Goal: Information Seeking & Learning: Learn about a topic

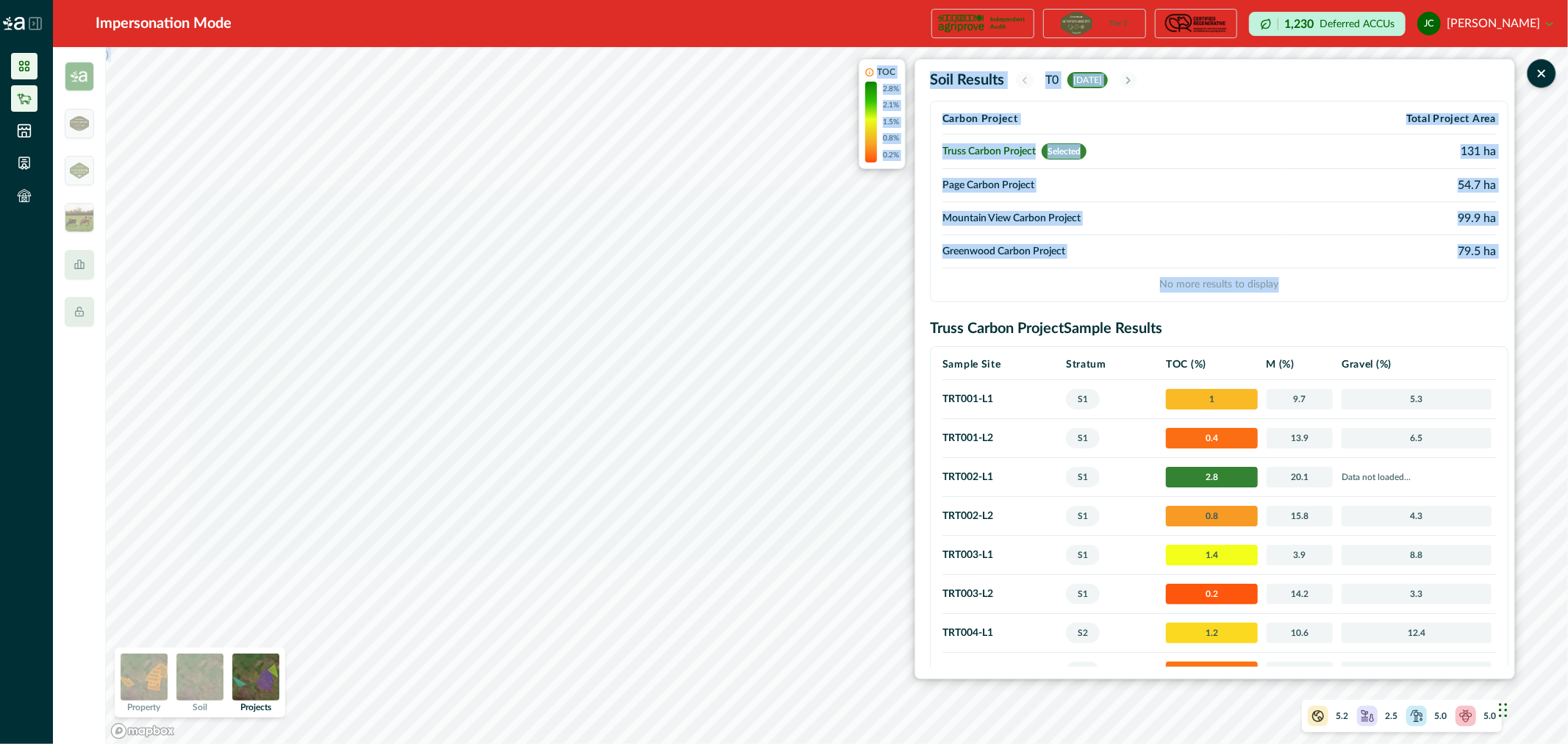
click at [27, 103] on icon at bounding box center [24, 98] width 14 height 11
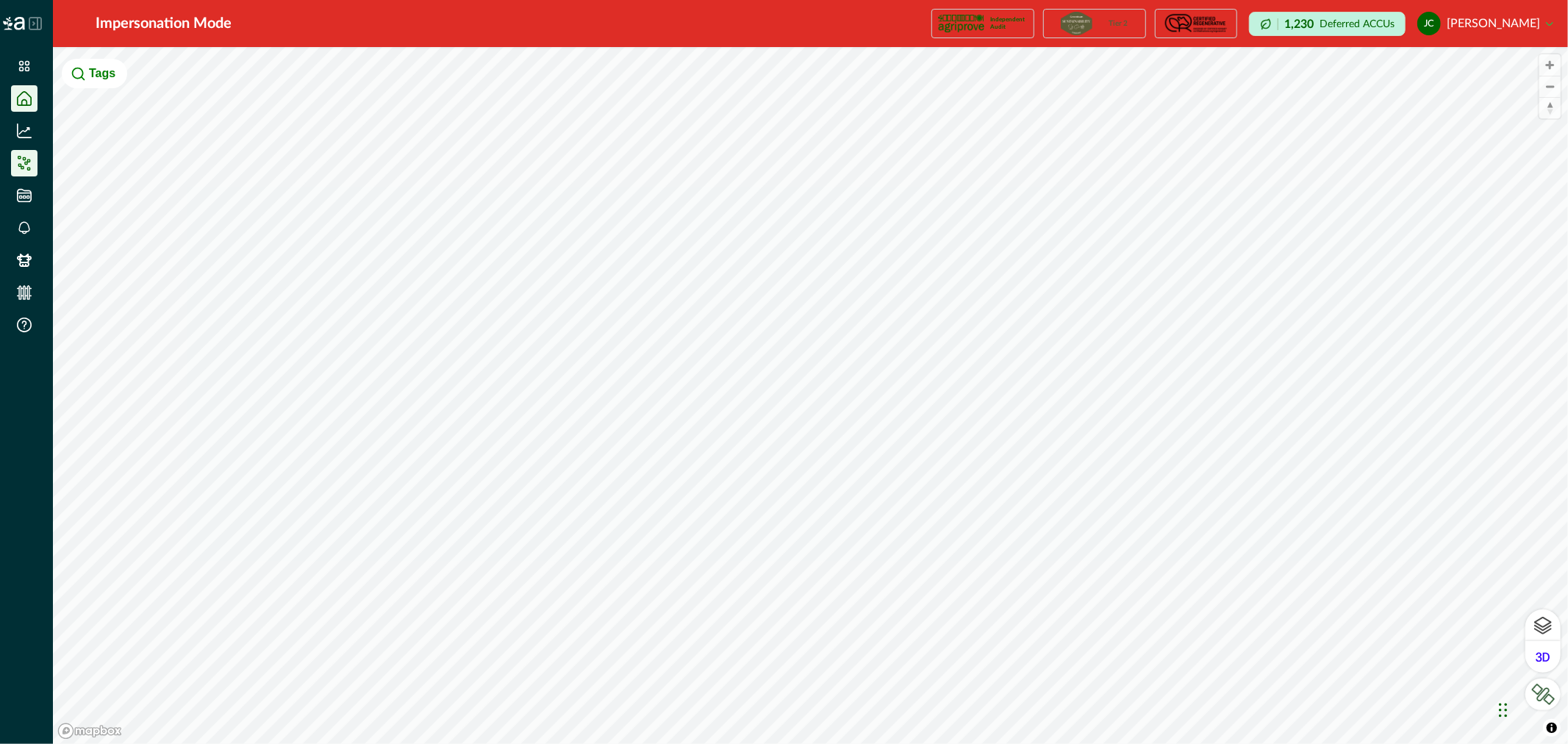
click at [24, 159] on icon at bounding box center [25, 163] width 15 height 15
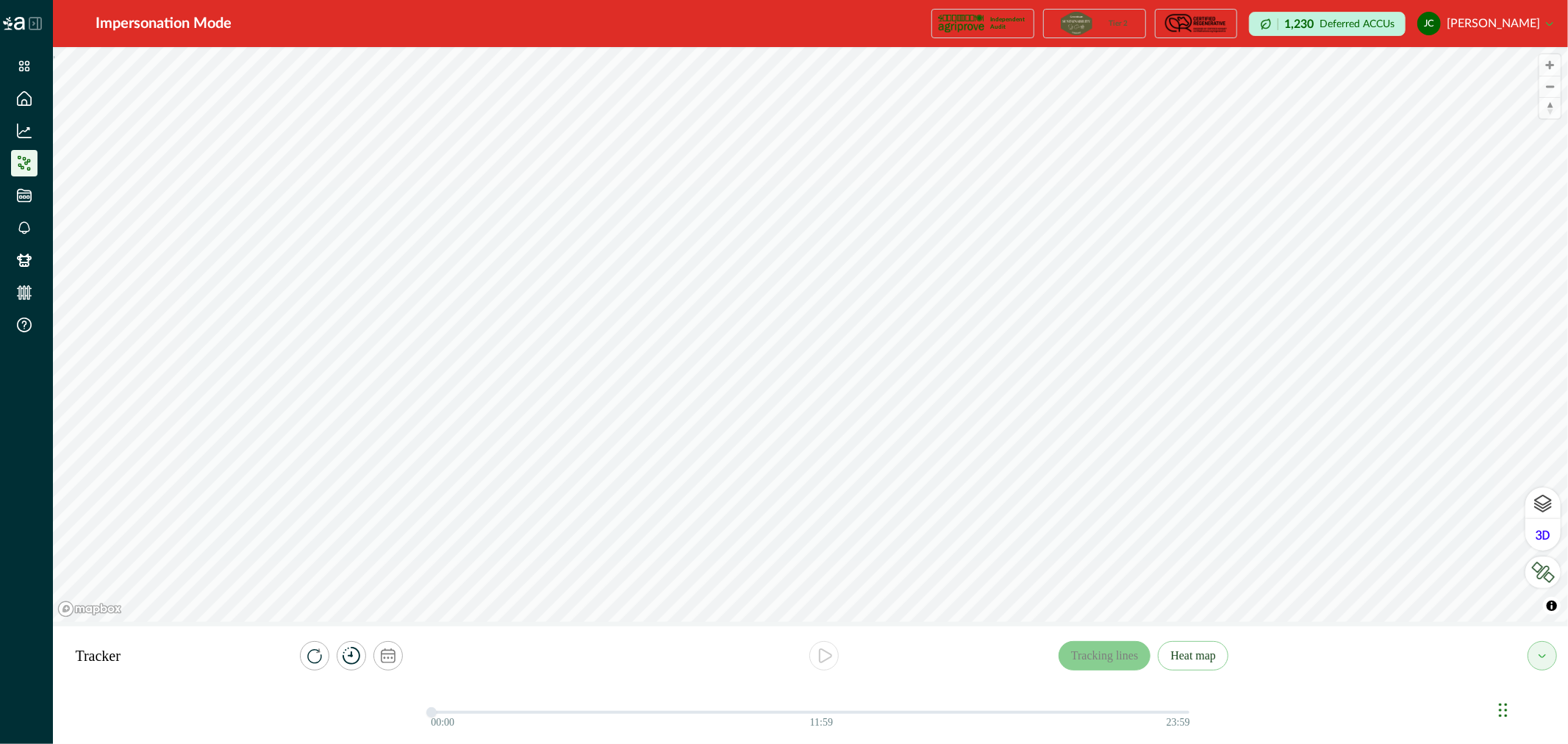
click at [30, 165] on icon at bounding box center [25, 163] width 15 height 15
click at [31, 135] on icon at bounding box center [25, 131] width 15 height 15
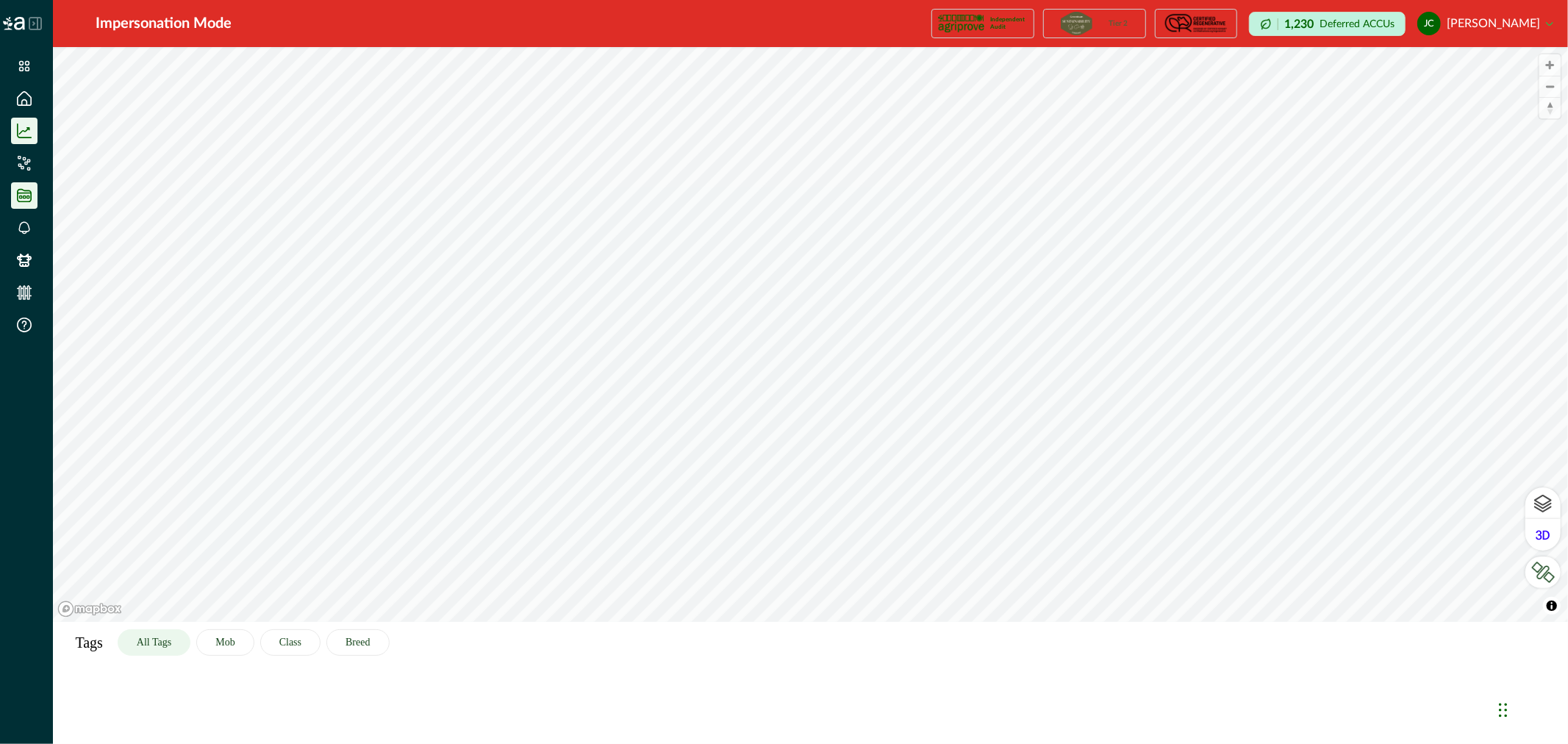
click at [17, 202] on icon at bounding box center [25, 196] width 15 height 15
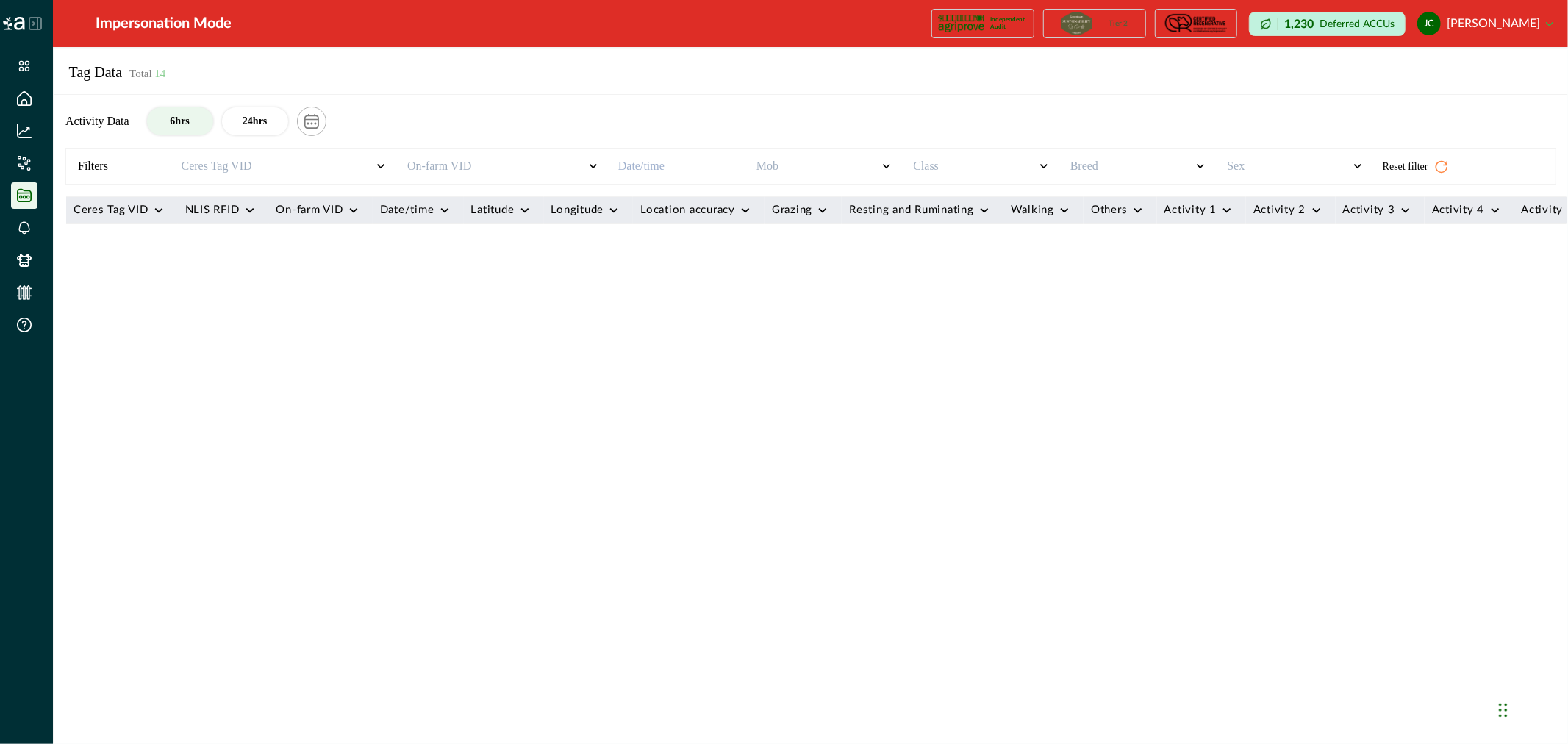
click at [27, 226] on icon at bounding box center [24, 228] width 12 height 13
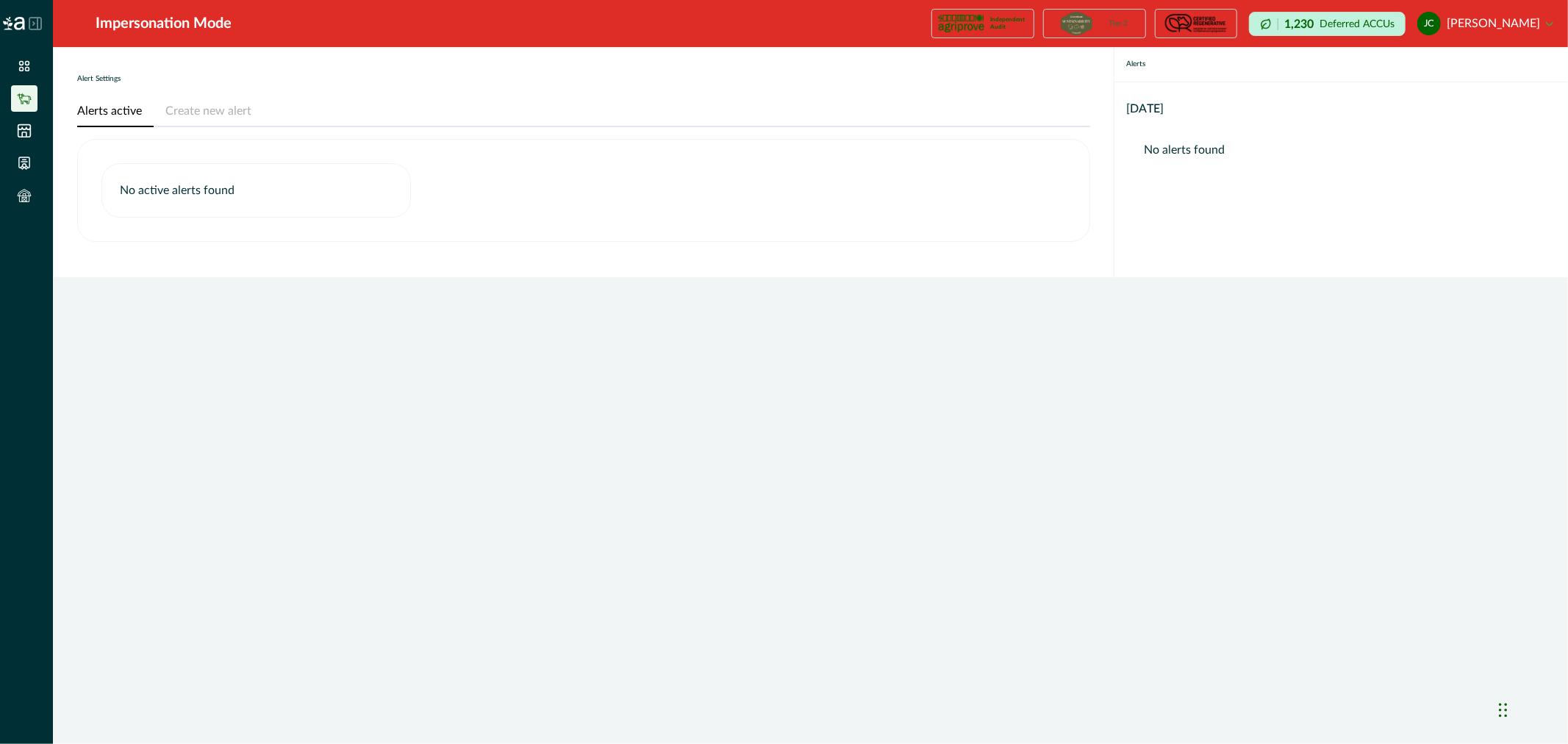
click at [27, 97] on icon at bounding box center [25, 99] width 15 height 15
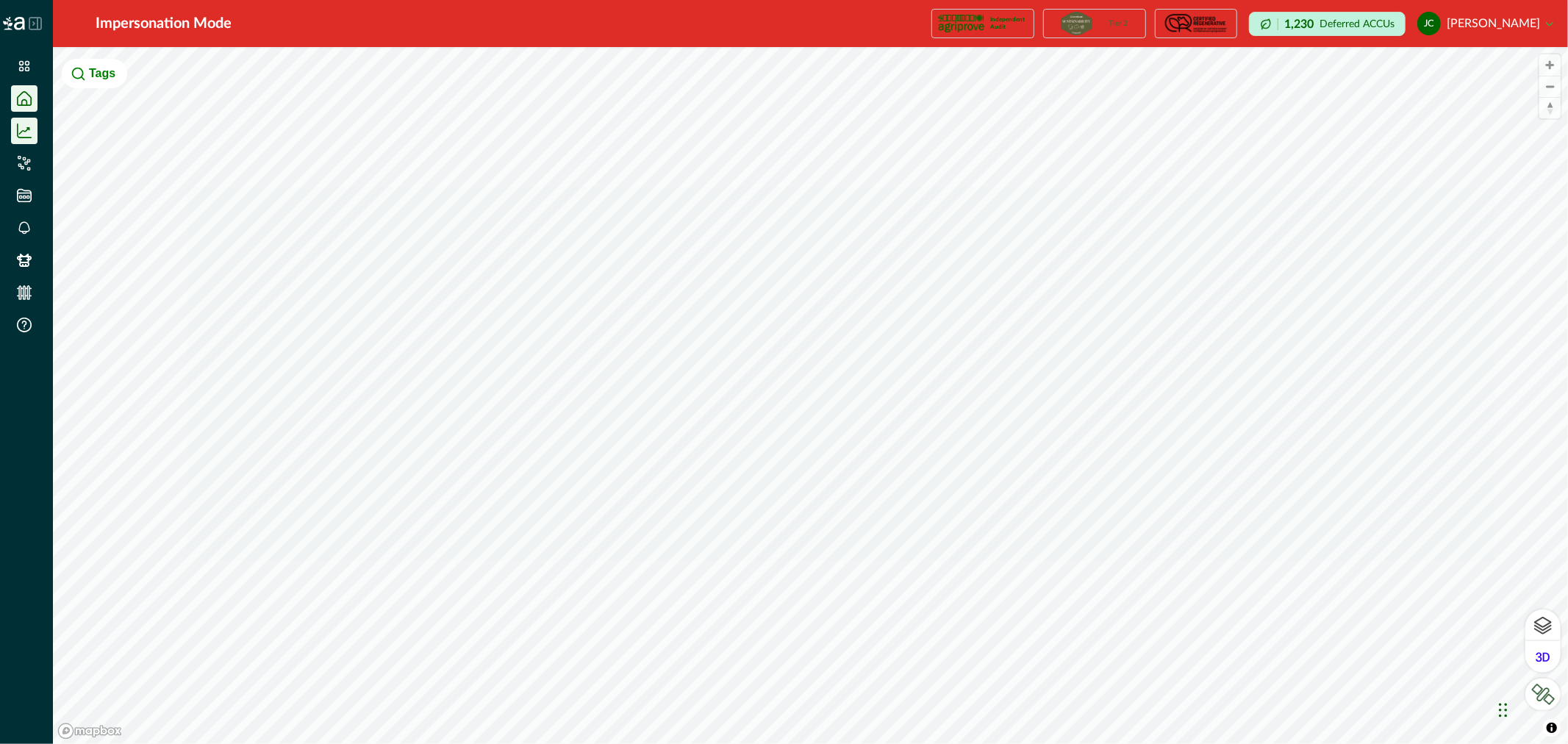
click at [28, 136] on icon at bounding box center [25, 131] width 15 height 15
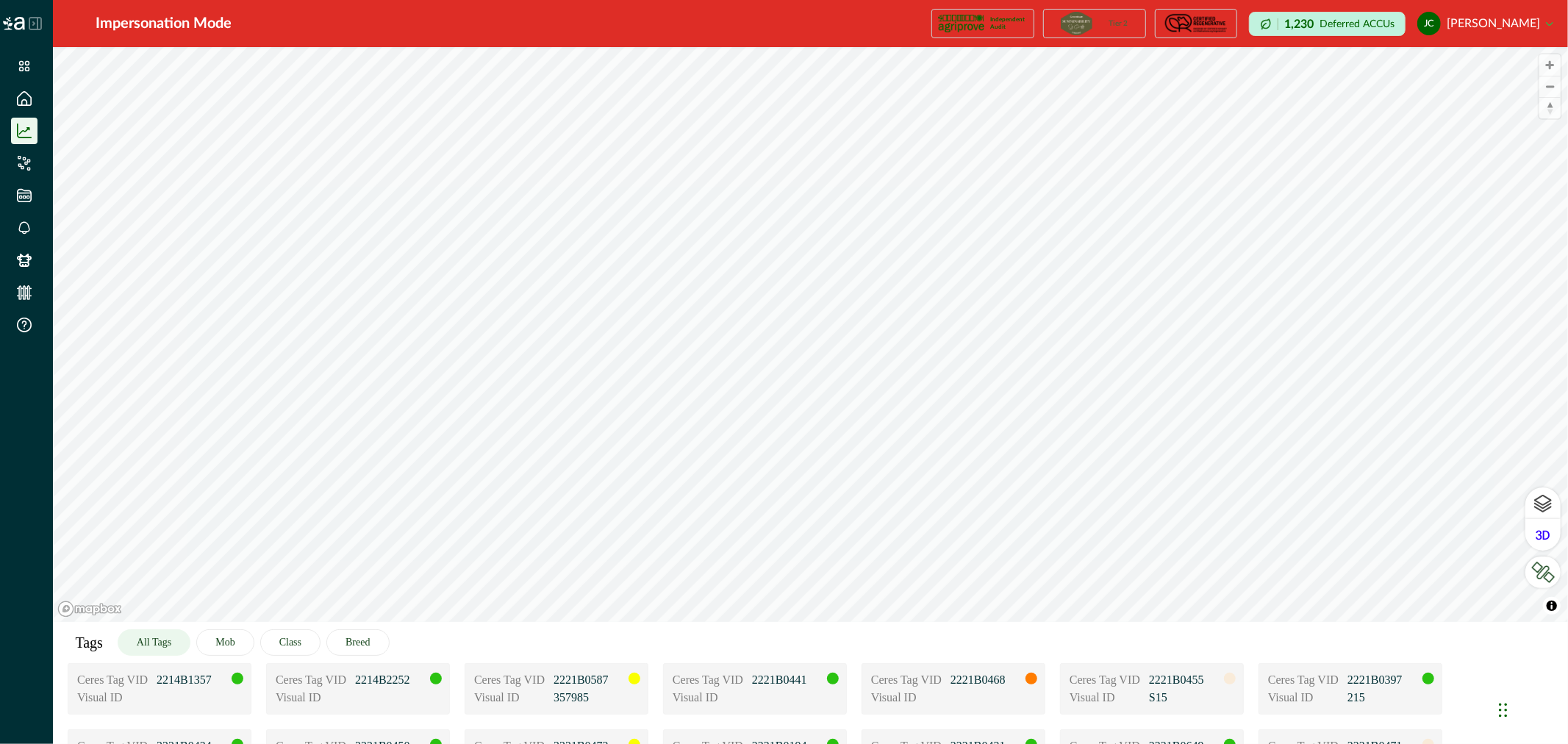
click at [169, 645] on button "All Tags" at bounding box center [154, 643] width 72 height 26
click at [27, 160] on icon at bounding box center [25, 163] width 15 height 15
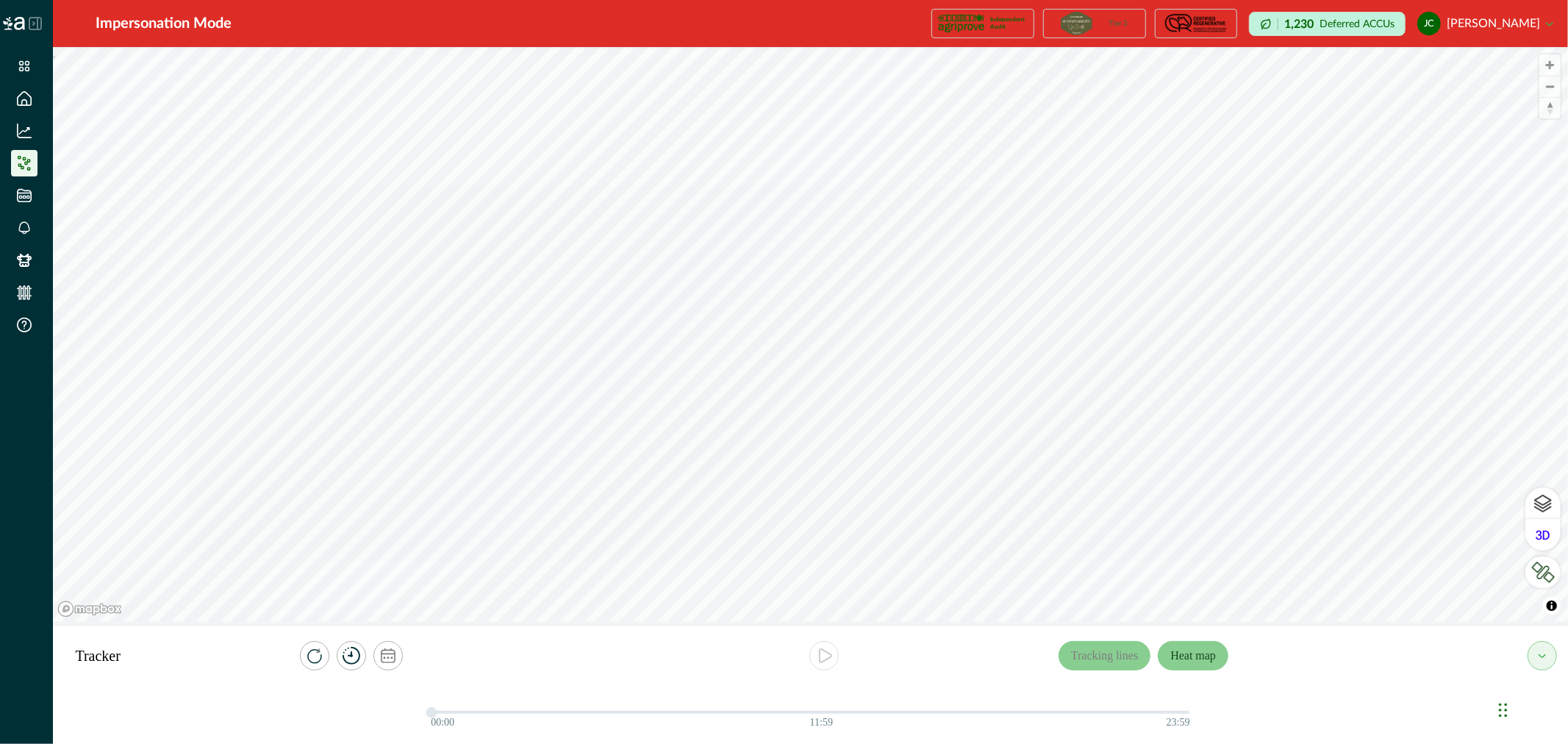
click at [1211, 659] on button "Heat map" at bounding box center [1193, 656] width 71 height 30
click at [387, 658] on icon "calendar" at bounding box center [387, 658] width 2 height 2
click at [348, 658] on icon "timer" at bounding box center [350, 655] width 17 height 17
click at [377, 658] on button "calendar" at bounding box center [388, 656] width 30 height 30
click at [357, 658] on icon "timer" at bounding box center [350, 655] width 17 height 17
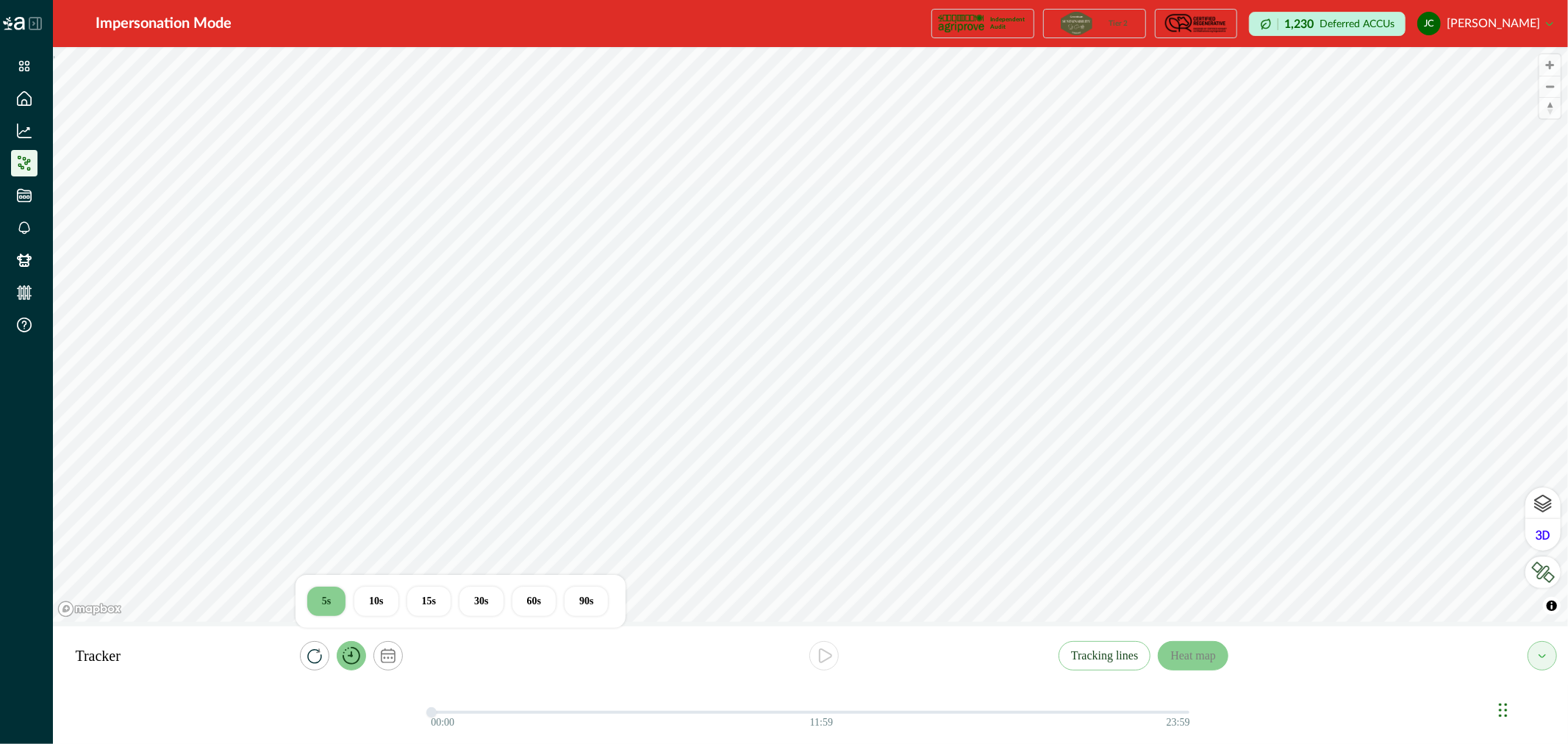
click at [380, 603] on button "10s" at bounding box center [376, 602] width 44 height 30
click at [394, 665] on button "calendar" at bounding box center [388, 656] width 30 height 30
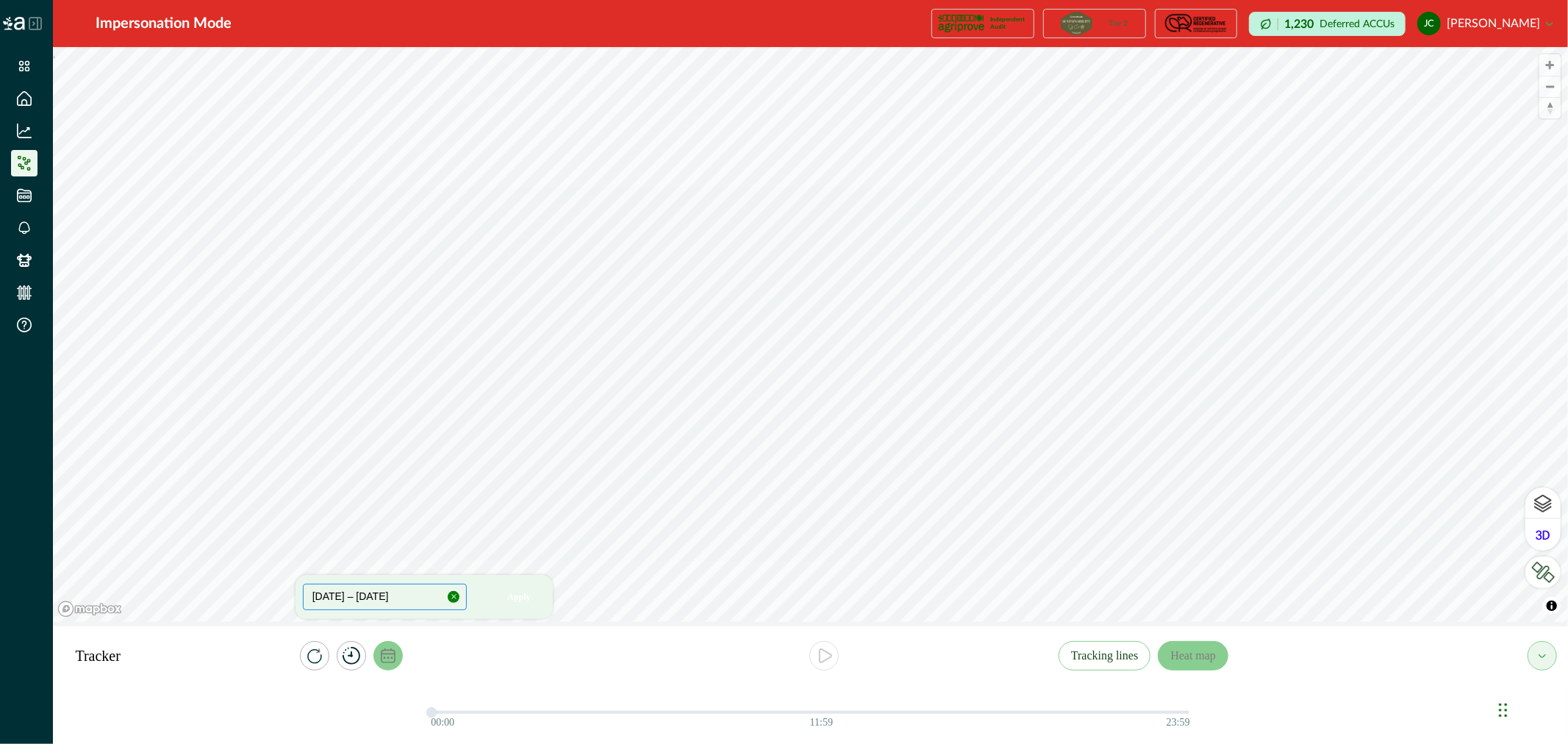
click at [394, 598] on button "[DATE] – [DATE]" at bounding box center [385, 597] width 165 height 26
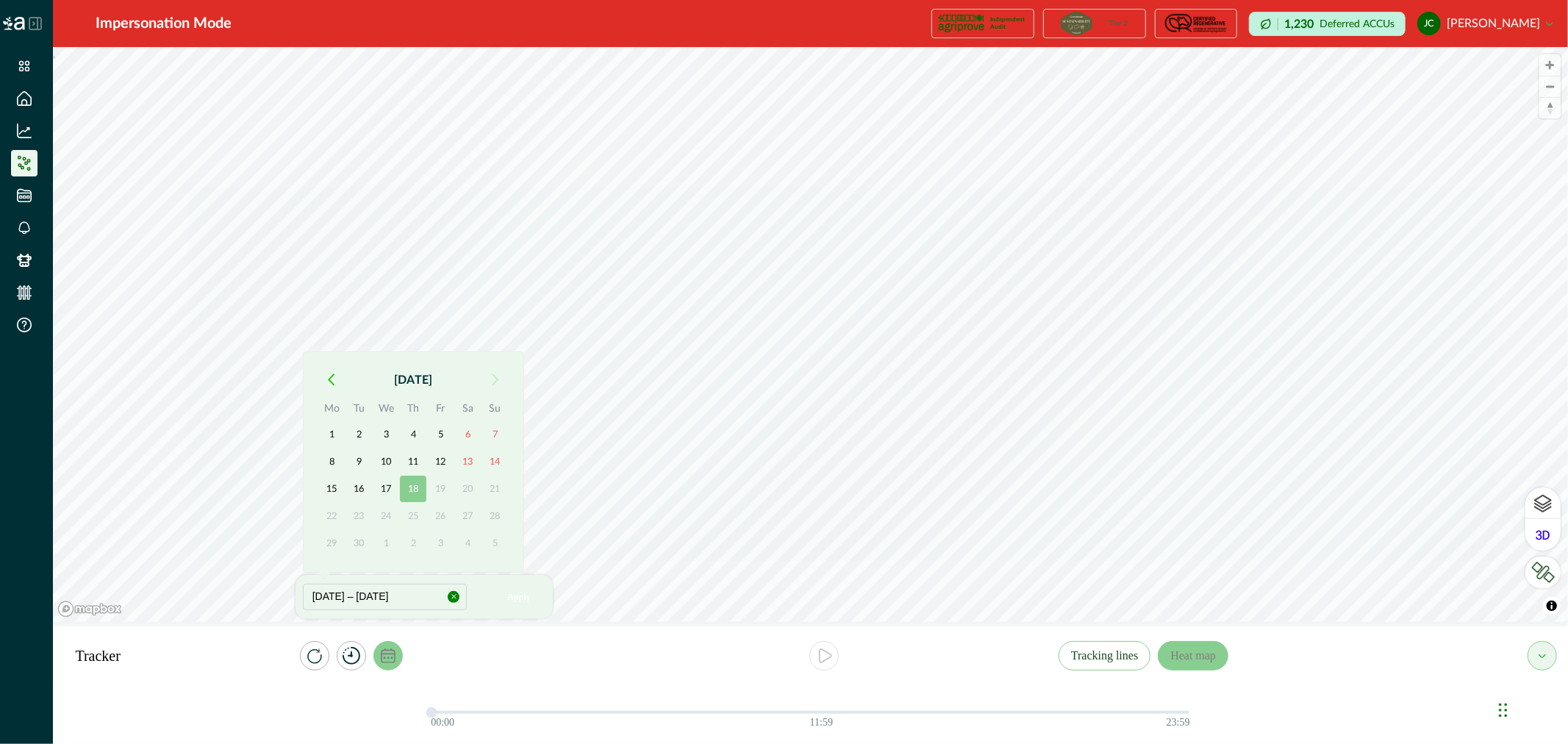
click at [327, 383] on icon "button" at bounding box center [331, 379] width 7 height 12
click at [364, 430] on button "1" at bounding box center [359, 435] width 26 height 26
click at [489, 376] on button "button" at bounding box center [495, 380] width 26 height 26
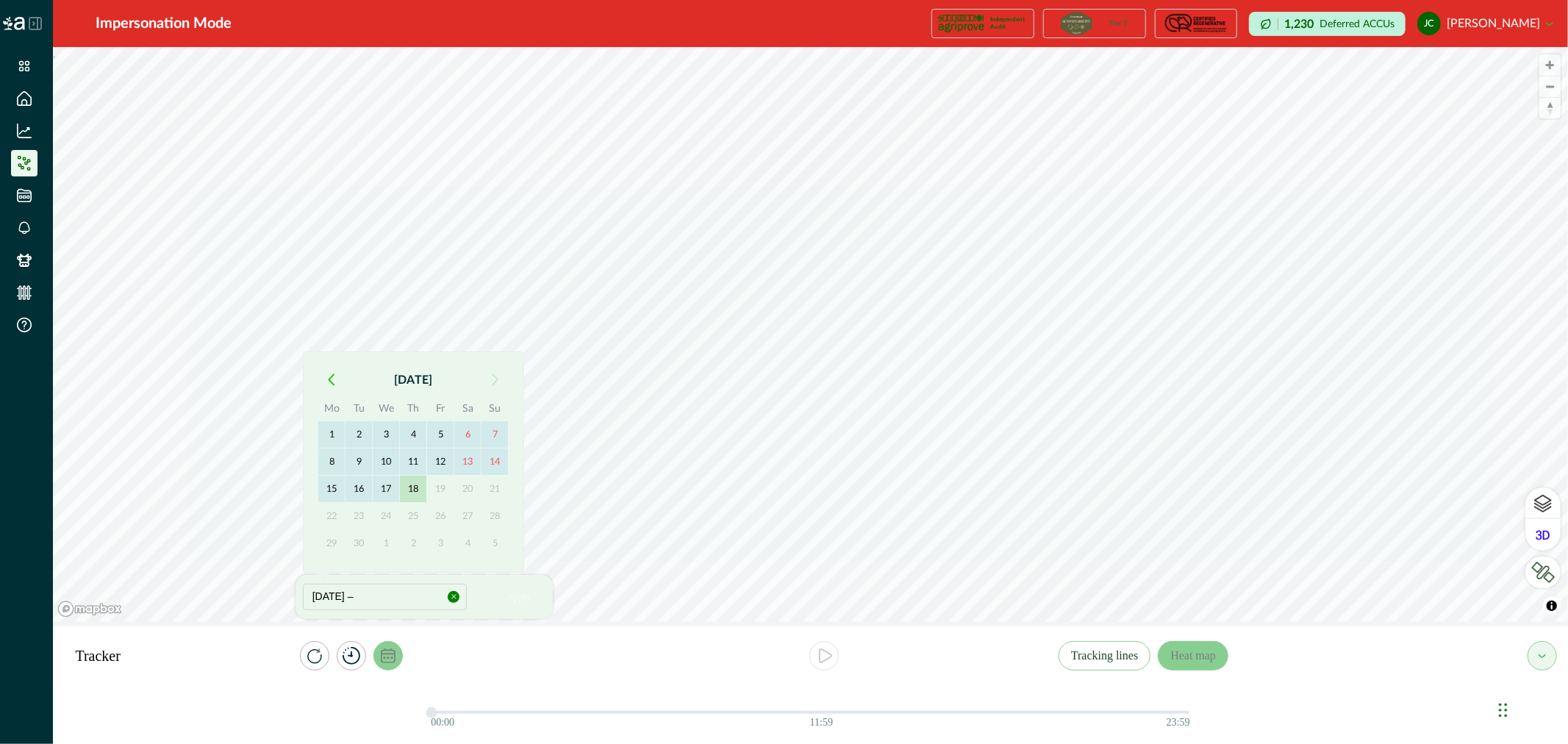
click at [413, 487] on button "18" at bounding box center [413, 489] width 26 height 26
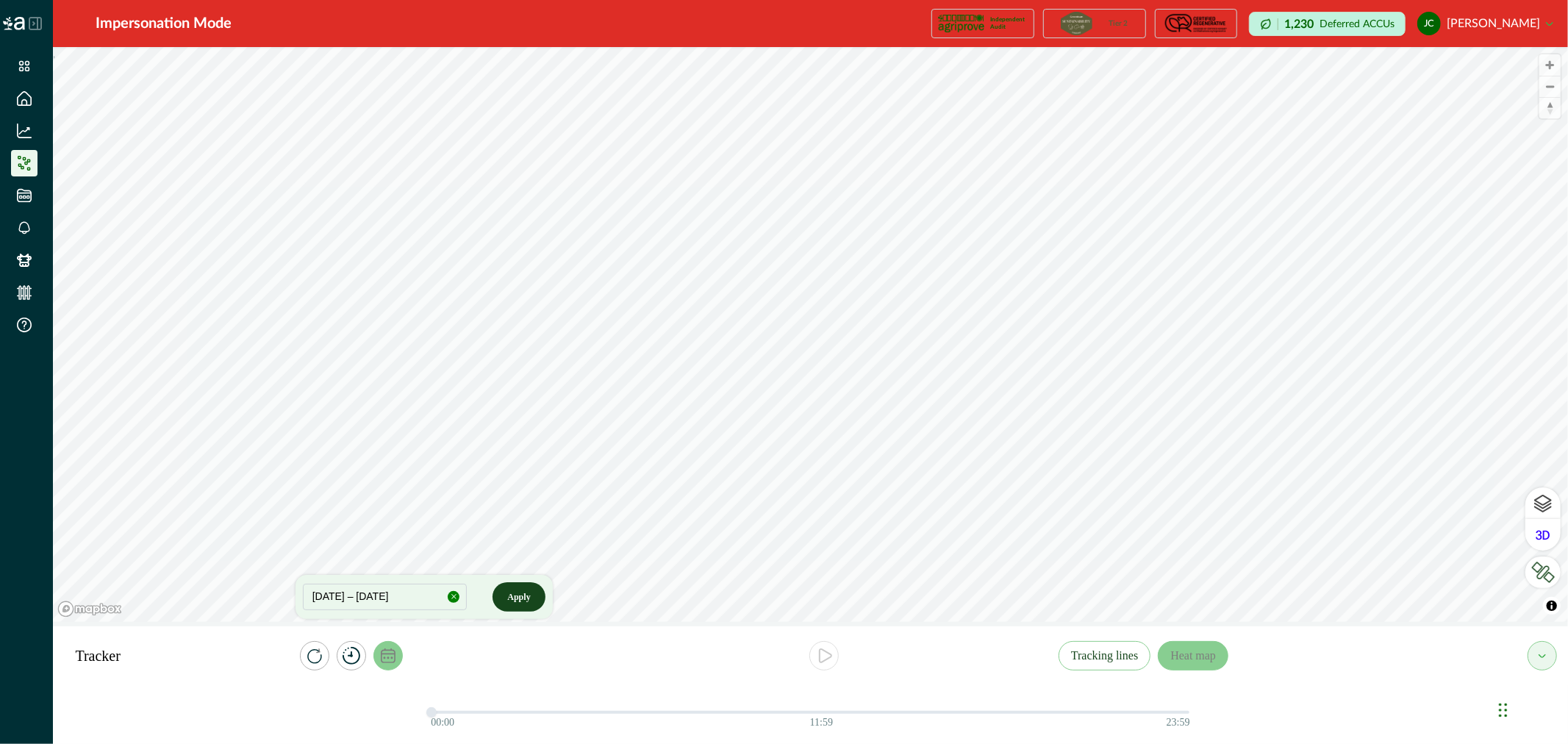
click at [509, 593] on button "Apply" at bounding box center [518, 598] width 52 height 30
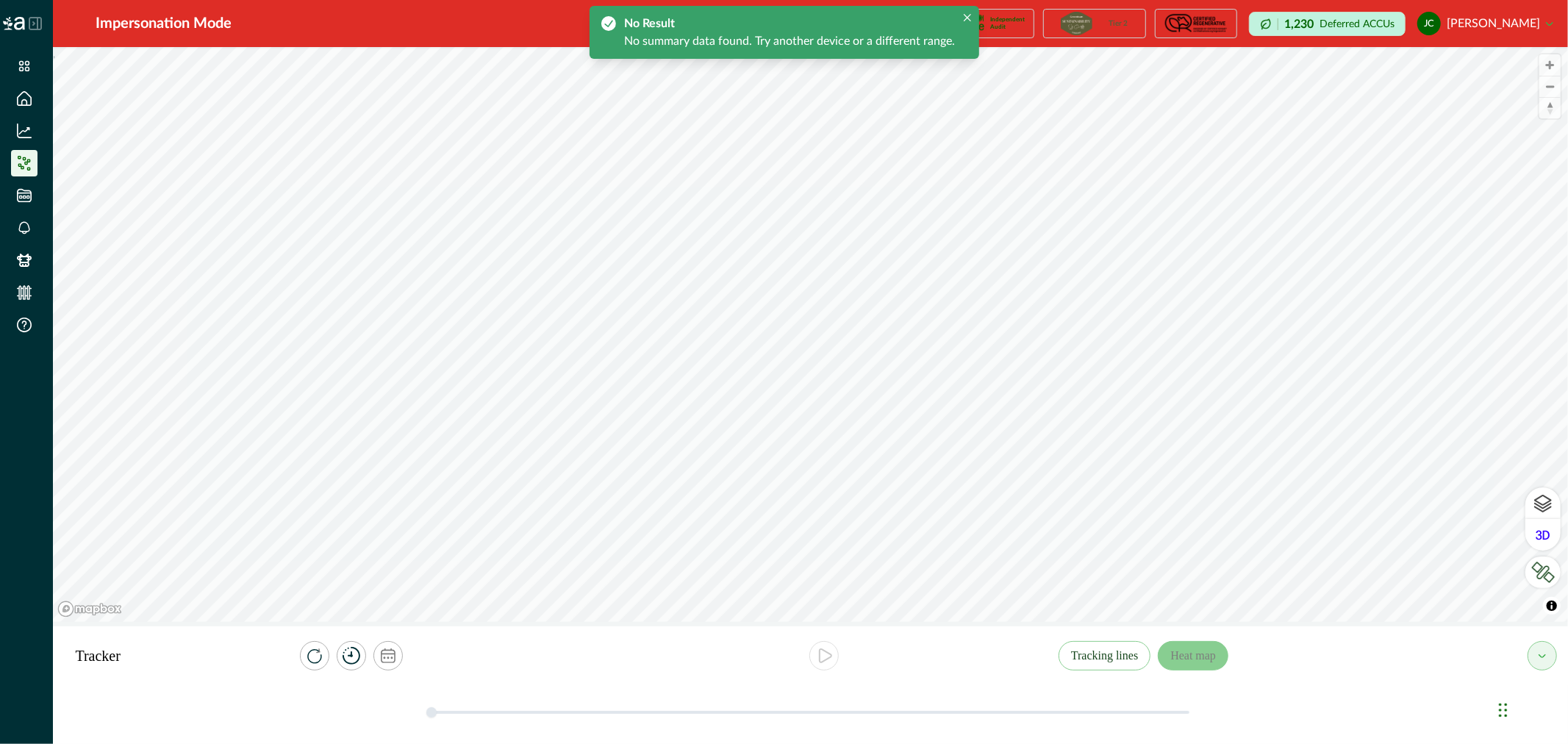
click at [752, 655] on div at bounding box center [824, 656] width 469 height 30
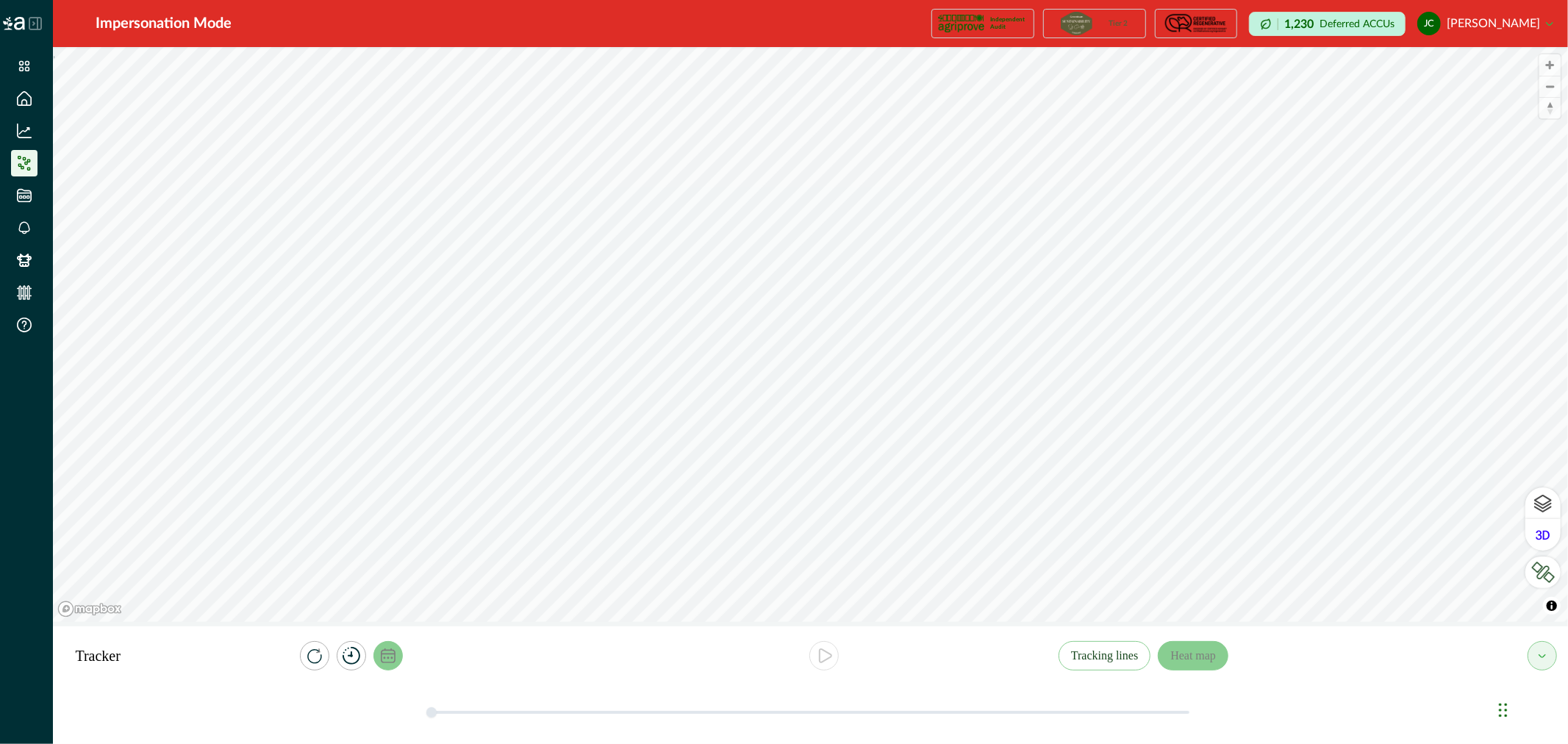
click at [378, 655] on button "calendar" at bounding box center [388, 656] width 30 height 30
click at [411, 598] on button "[DATE] – [DATE]" at bounding box center [385, 597] width 165 height 26
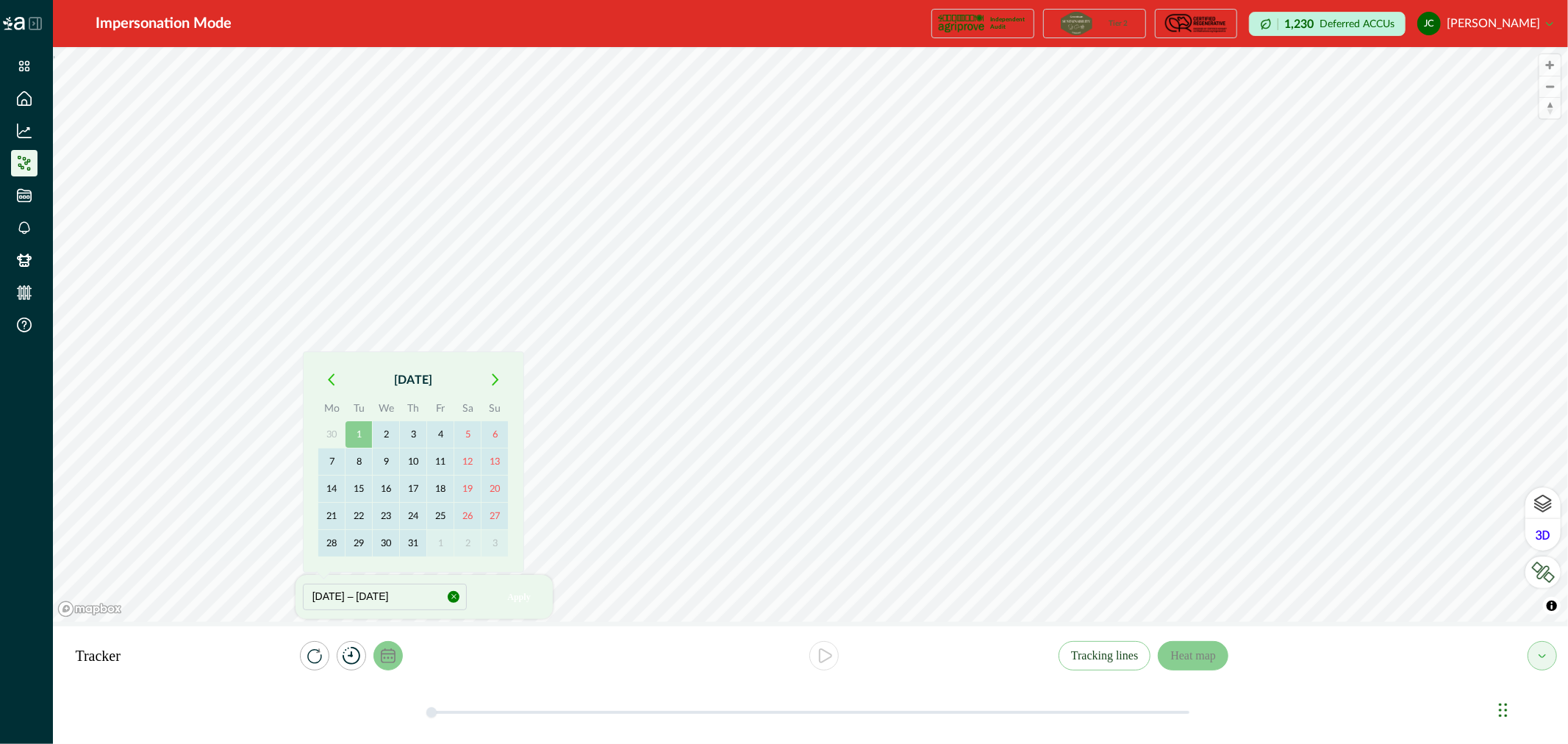
click at [341, 379] on button "button" at bounding box center [332, 380] width 26 height 26
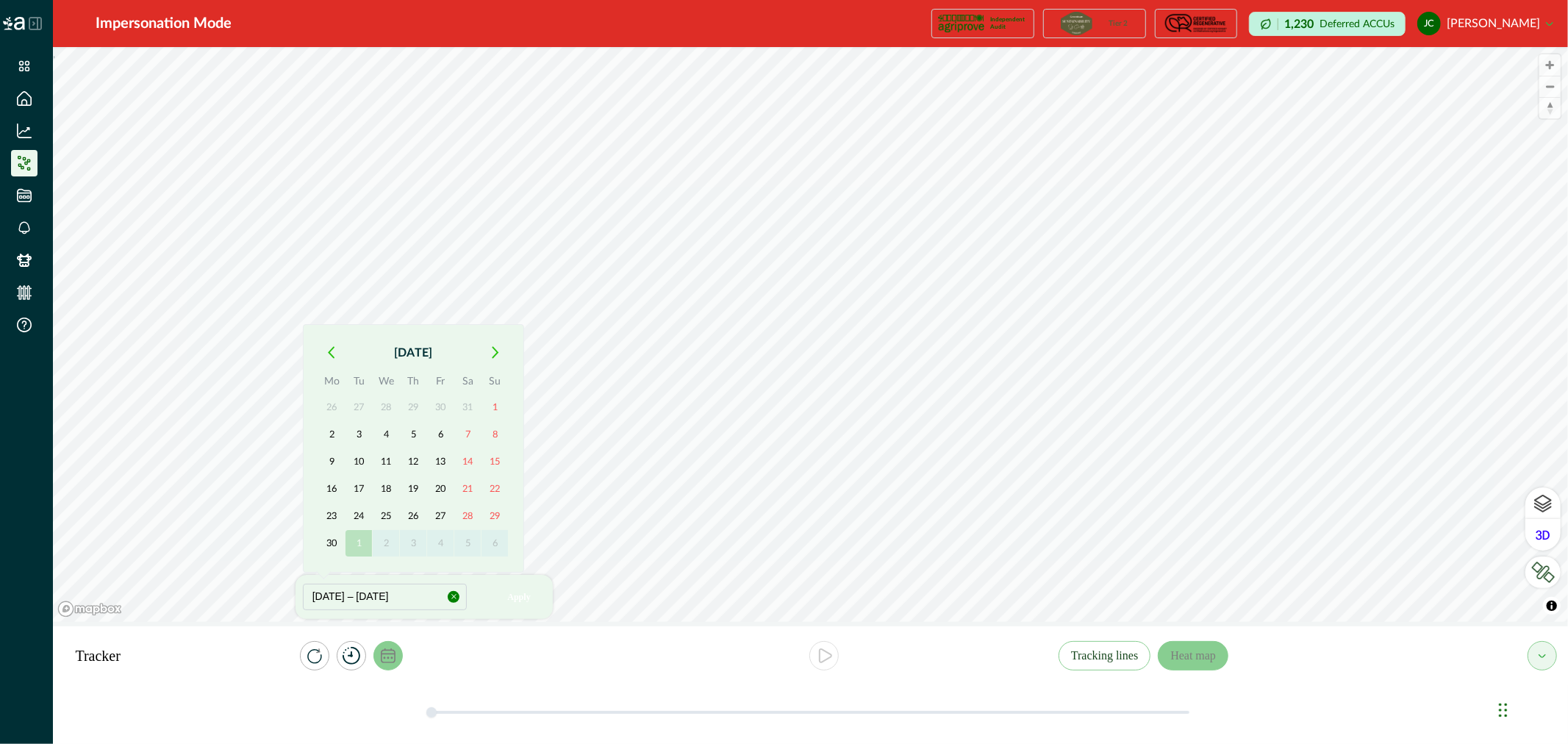
click at [341, 379] on th "Mo" at bounding box center [332, 384] width 27 height 21
click at [333, 365] on button "button" at bounding box center [332, 353] width 26 height 26
click at [332, 378] on icon "button" at bounding box center [332, 380] width 5 height 11
click at [356, 425] on button "1" at bounding box center [359, 435] width 26 height 26
click at [494, 388] on button "button" at bounding box center [495, 380] width 26 height 26
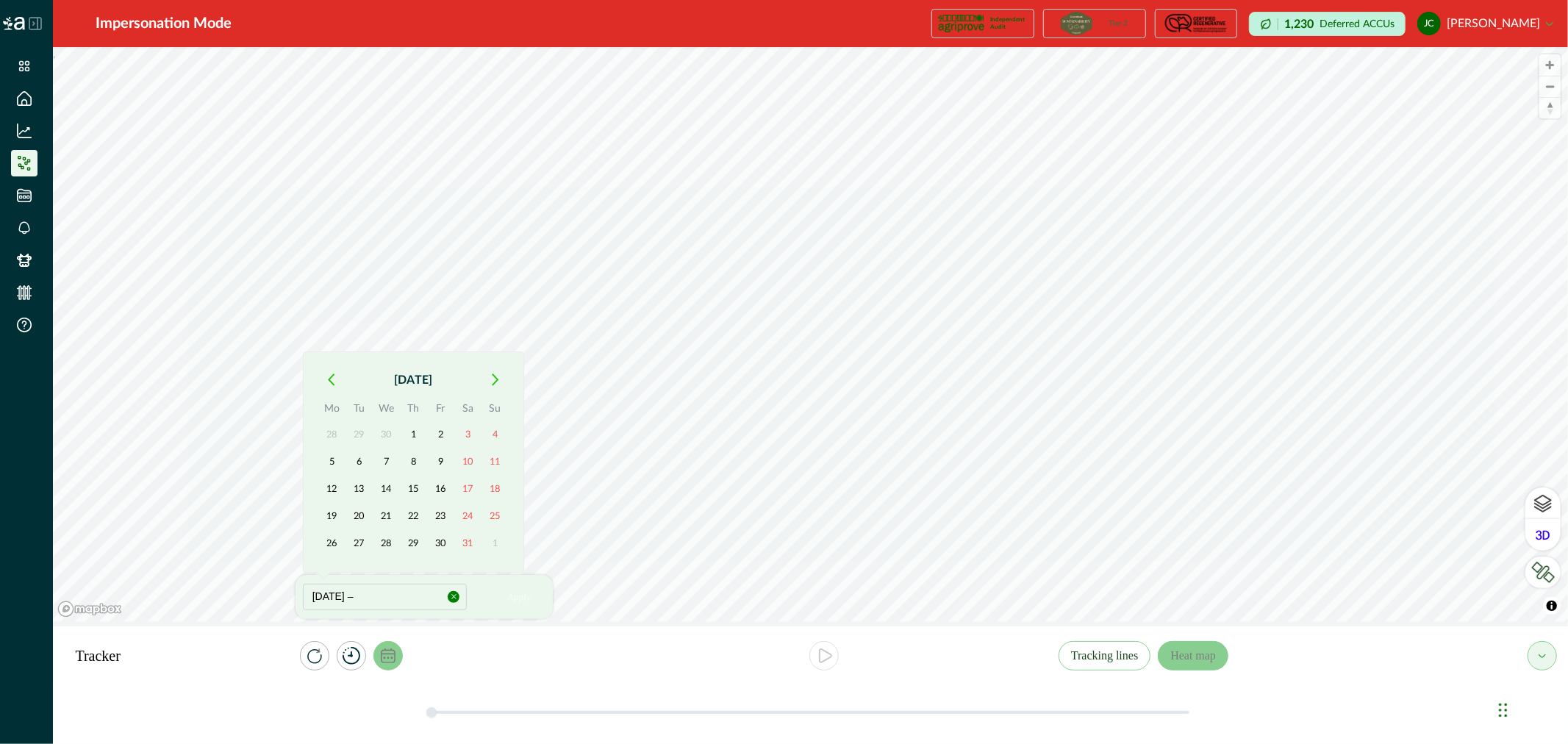
click at [494, 388] on button "button" at bounding box center [495, 380] width 26 height 26
click at [494, 401] on th "Su" at bounding box center [494, 411] width 27 height 21
click at [489, 355] on button "button" at bounding box center [495, 353] width 26 height 26
click at [499, 381] on button "button" at bounding box center [495, 380] width 26 height 26
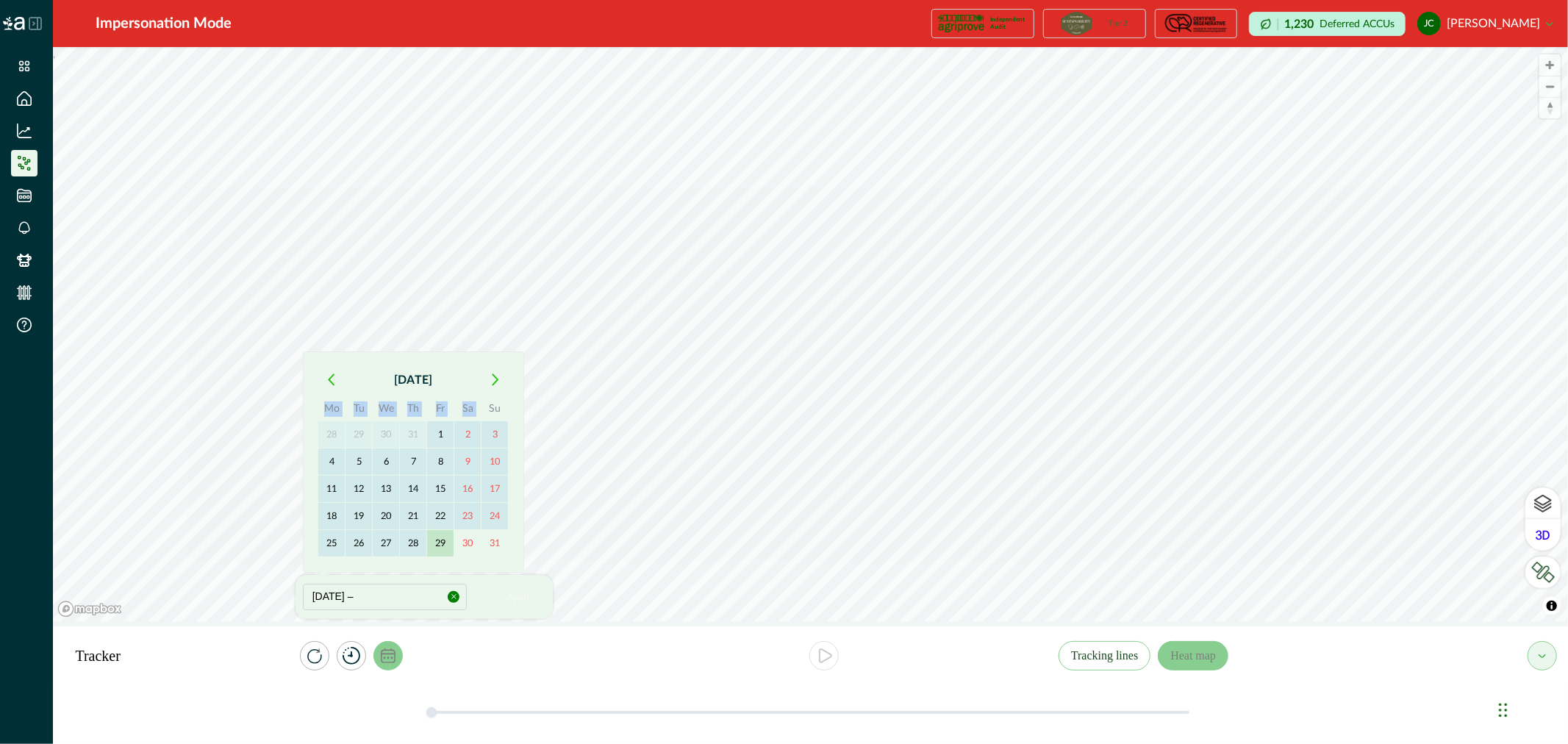
click at [438, 541] on button "29" at bounding box center [440, 543] width 26 height 26
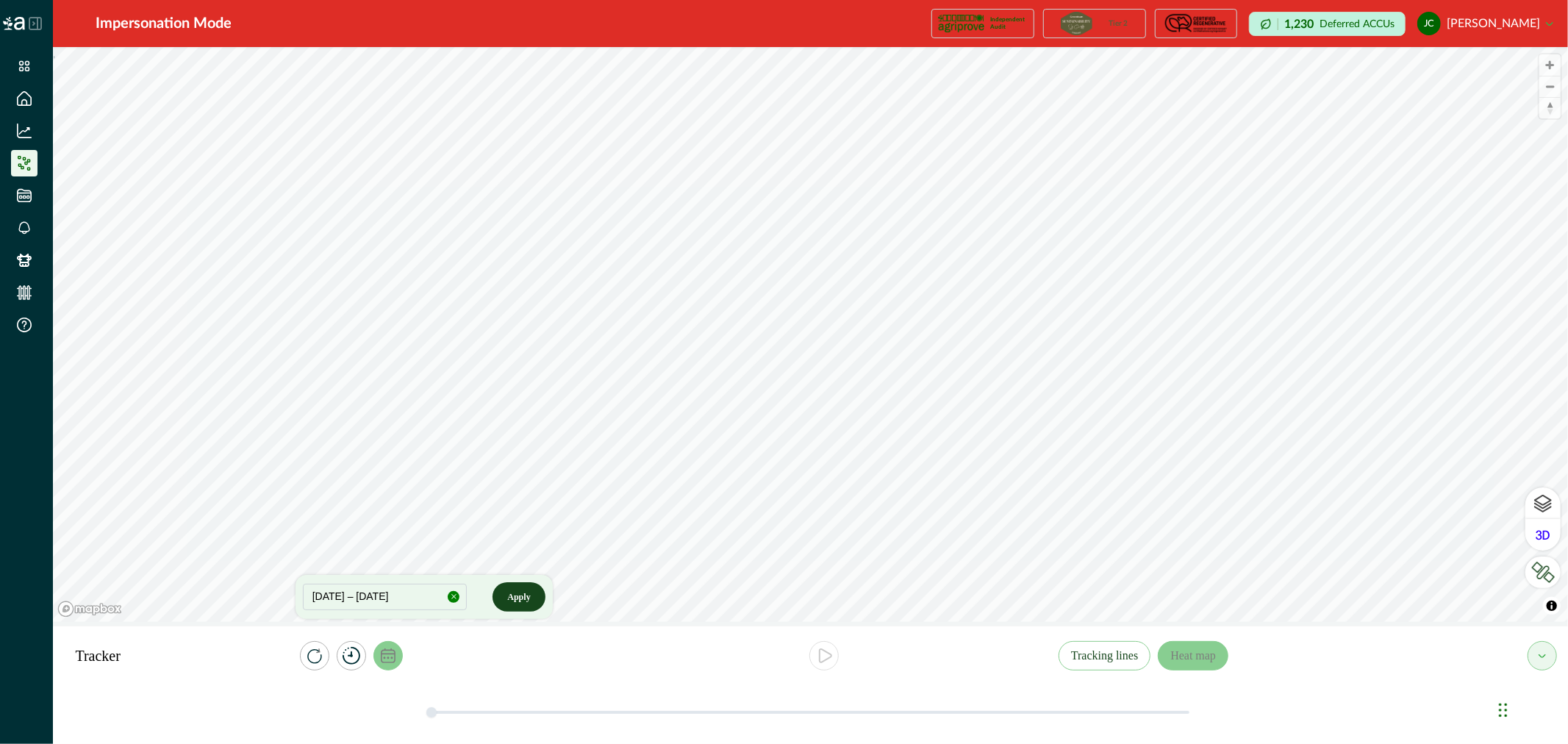
click at [512, 598] on button "Apply" at bounding box center [518, 598] width 52 height 30
click at [19, 121] on li at bounding box center [24, 131] width 26 height 26
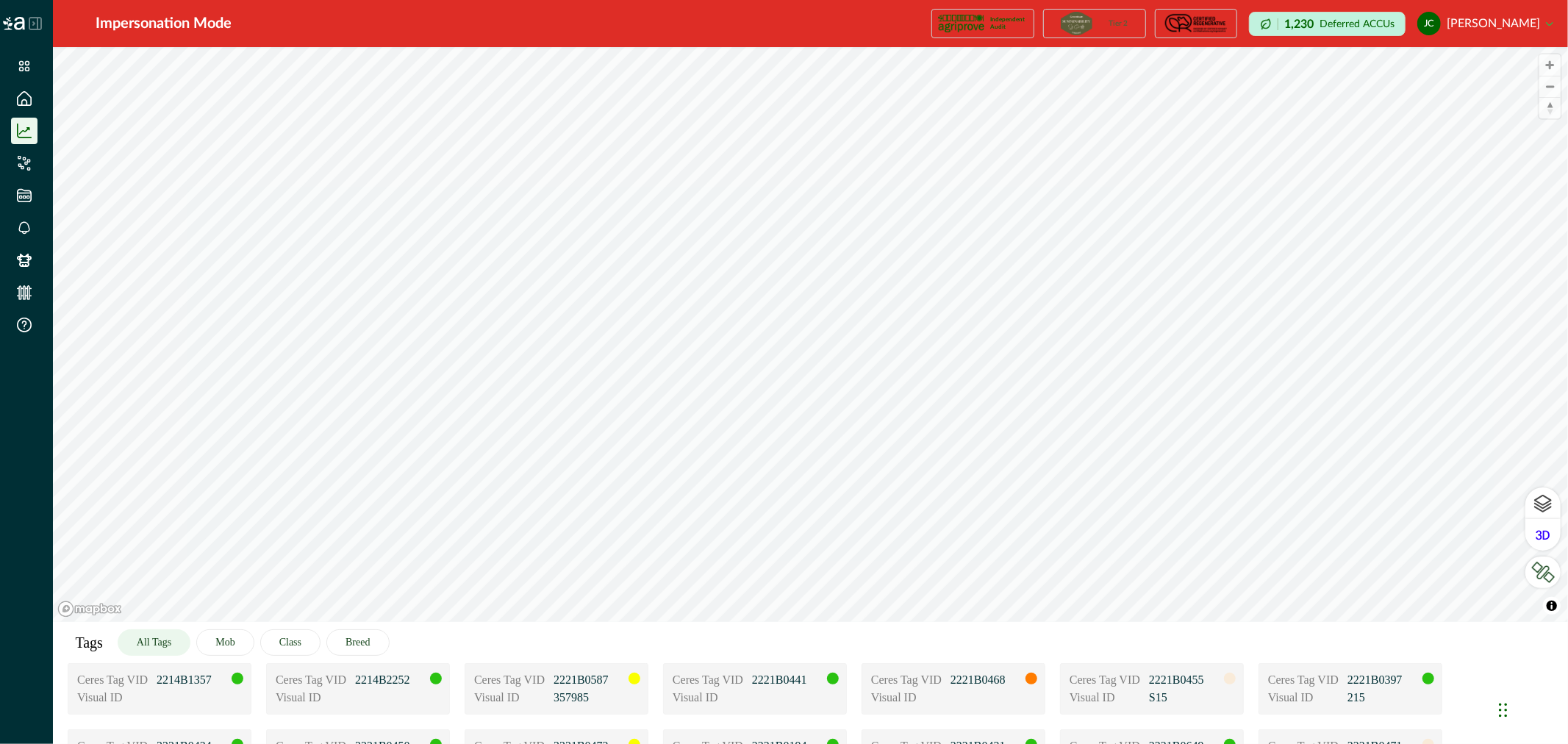
click at [174, 645] on button "All Tags" at bounding box center [154, 643] width 72 height 26
click at [179, 689] on div "Visual ID" at bounding box center [160, 697] width 165 height 17
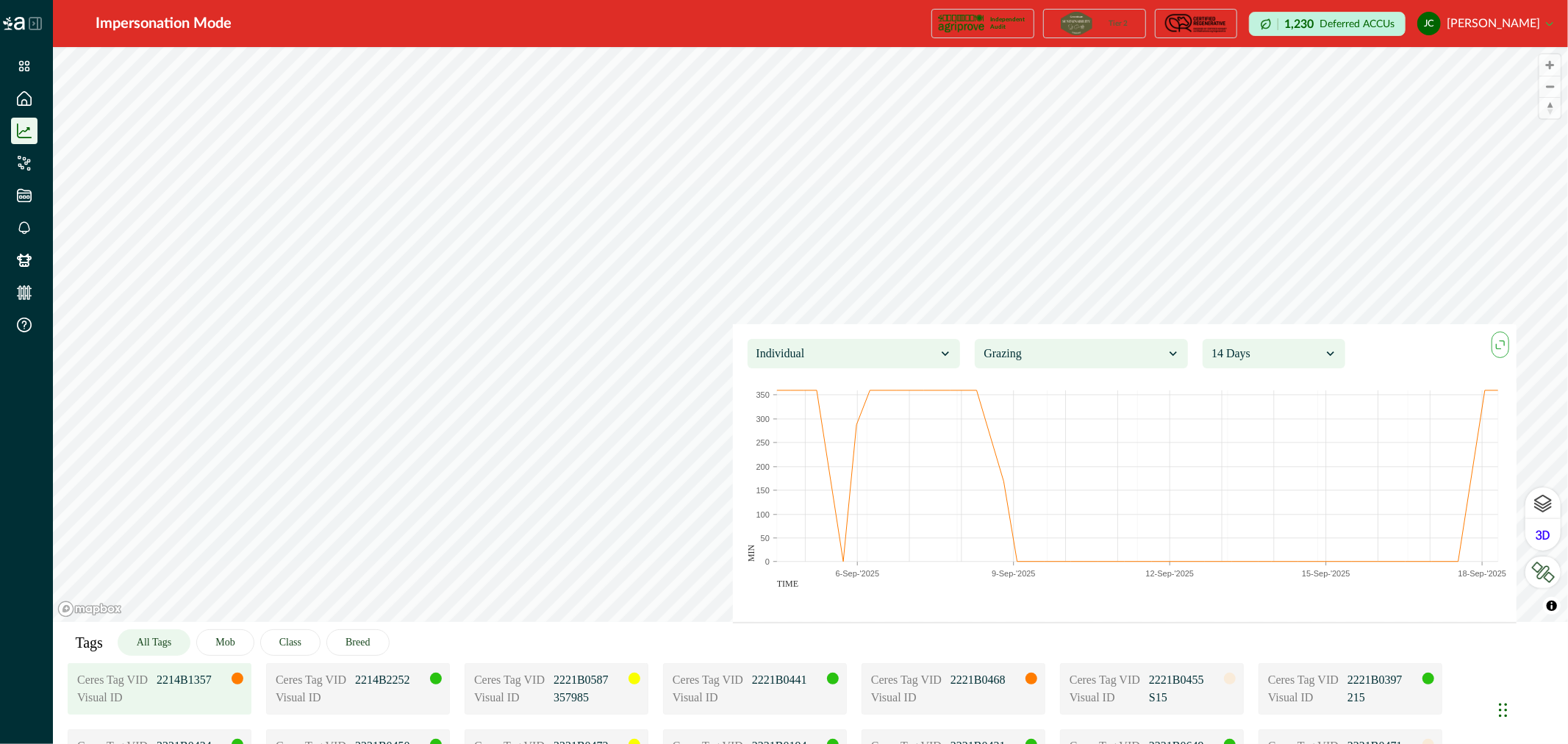
click at [162, 650] on button "All Tags" at bounding box center [154, 643] width 72 height 26
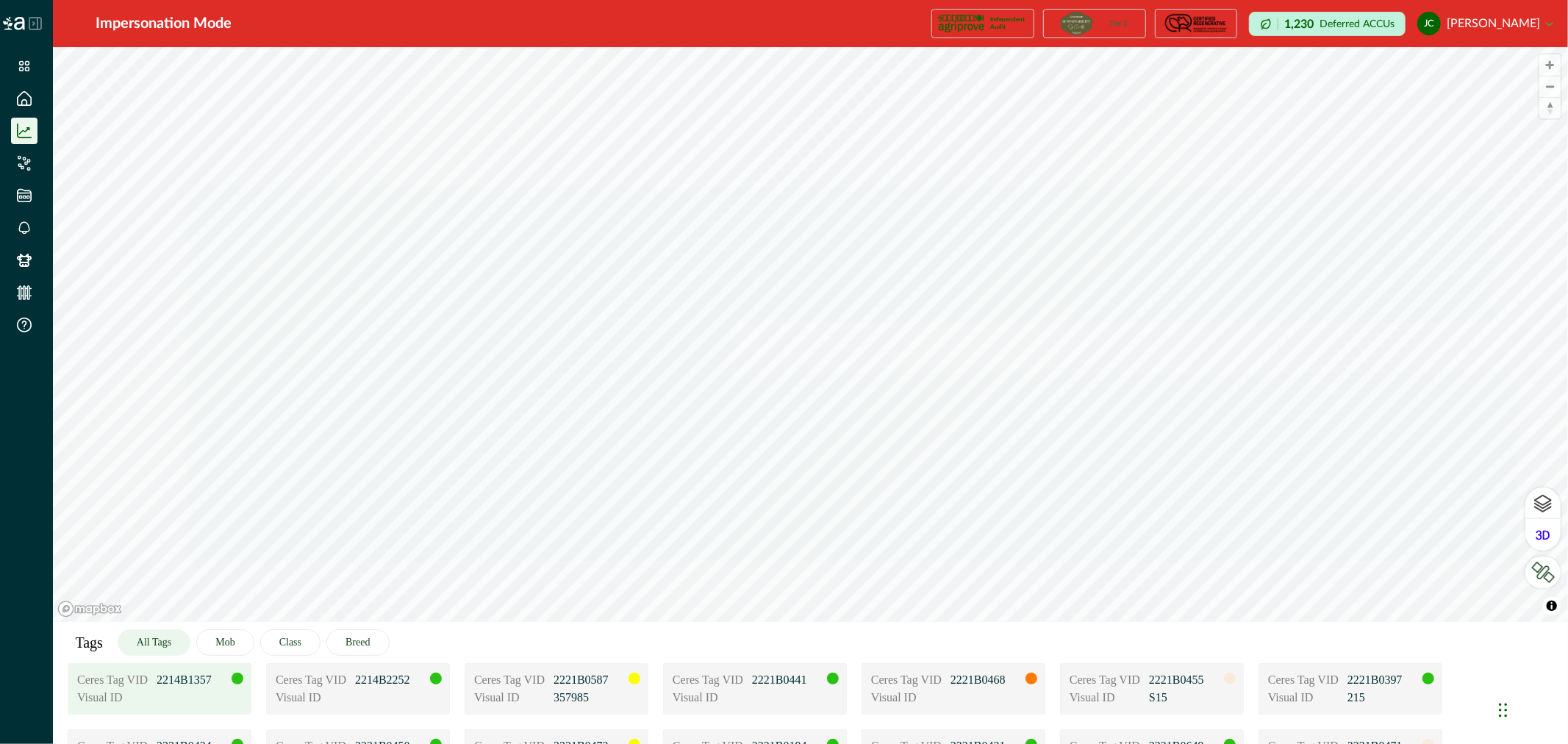
click at [197, 687] on p "2214B1357" at bounding box center [193, 680] width 73 height 17
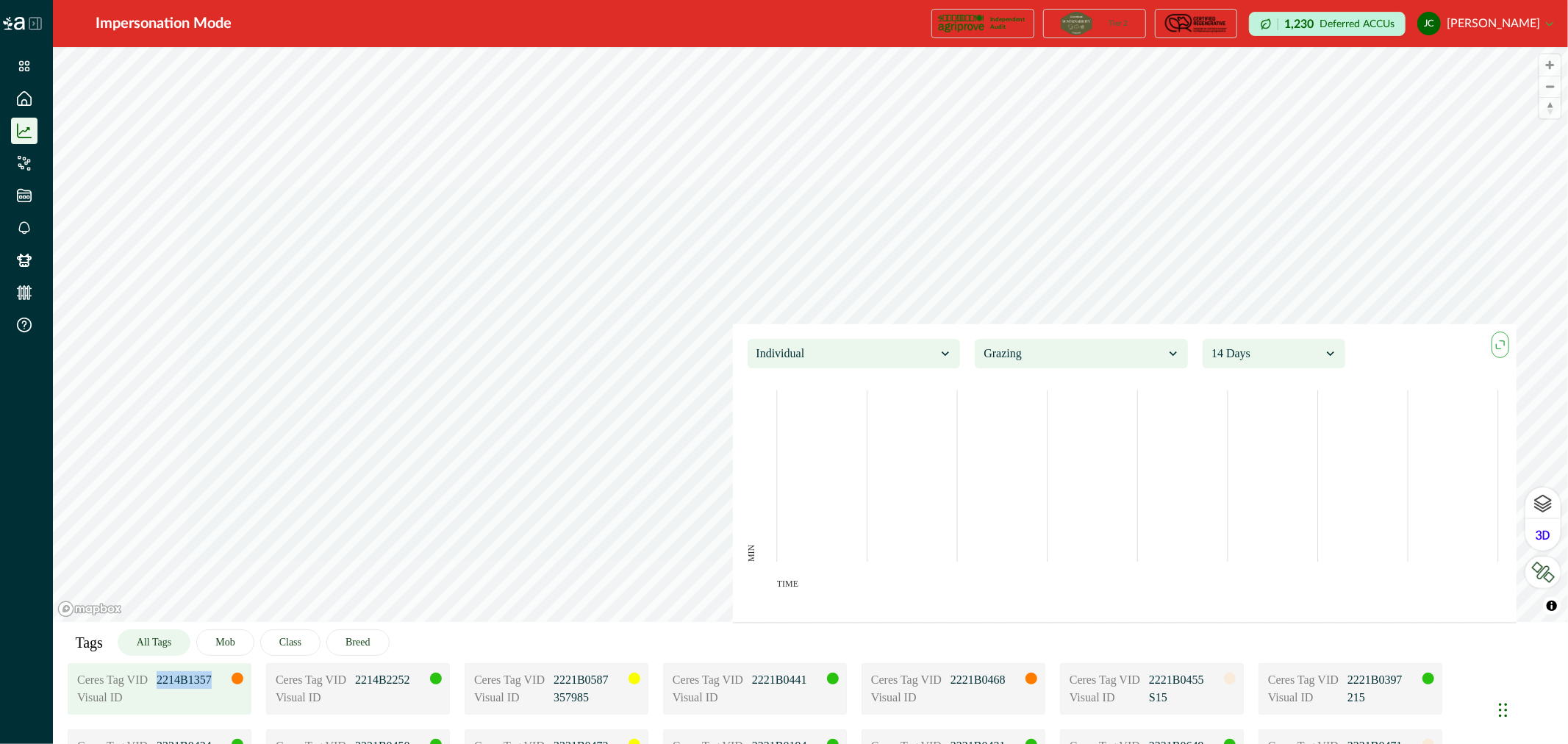
click at [199, 686] on p "2214B1357" at bounding box center [193, 680] width 73 height 17
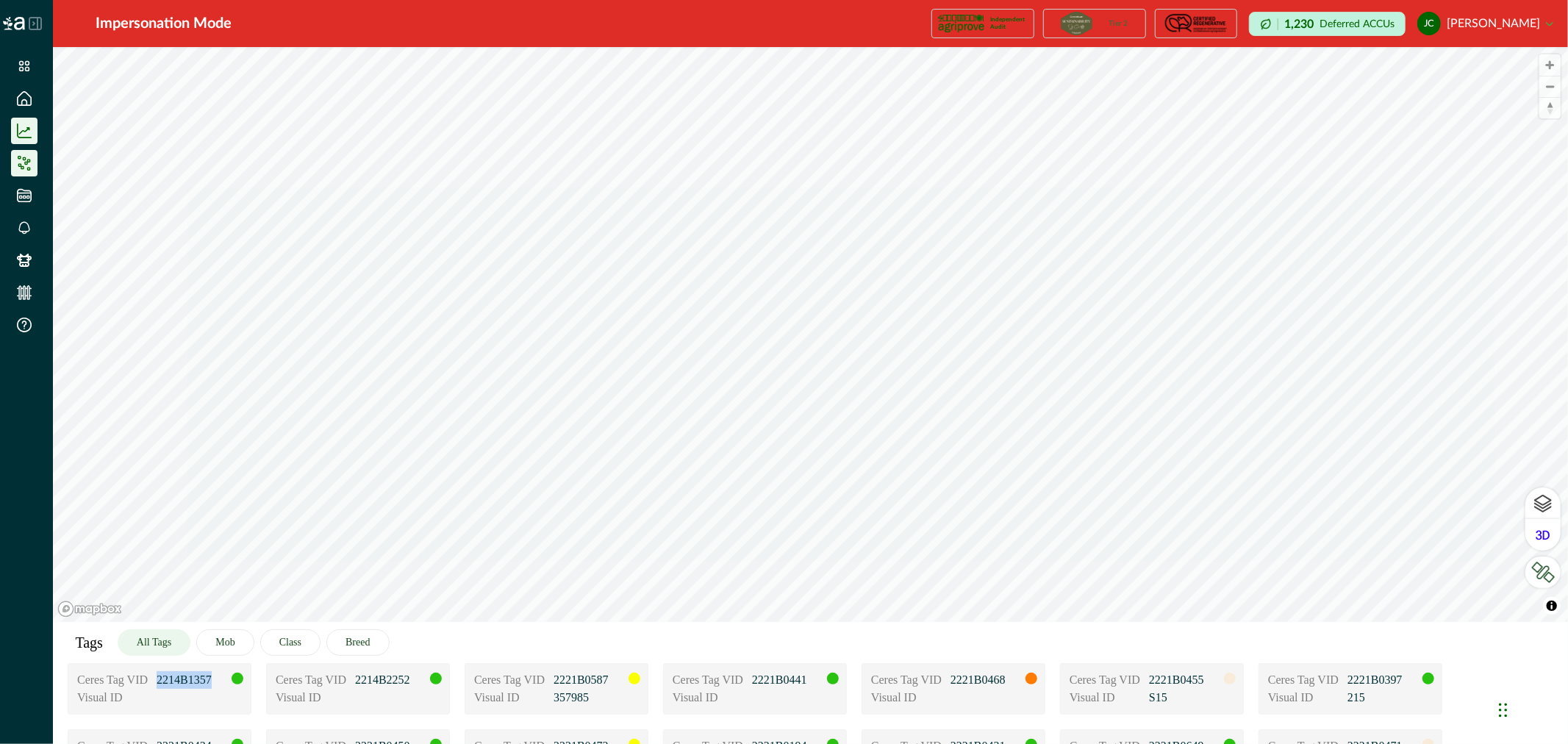
click at [30, 165] on icon at bounding box center [25, 163] width 15 height 15
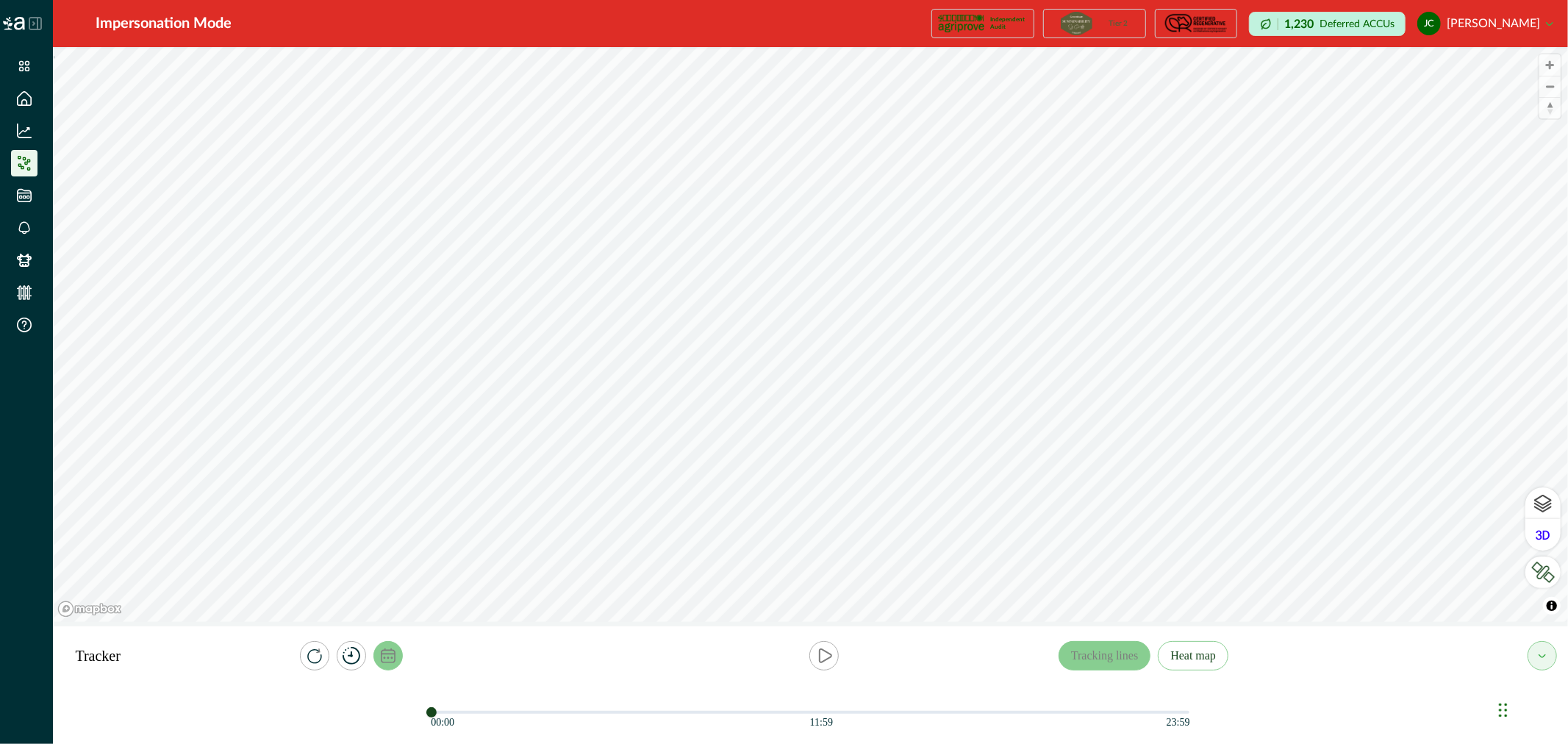
click at [388, 656] on icon "calendar" at bounding box center [388, 656] width 15 height 15
click at [517, 594] on button "Apply" at bounding box center [518, 598] width 52 height 30
click at [831, 656] on icon "play" at bounding box center [823, 655] width 17 height 17
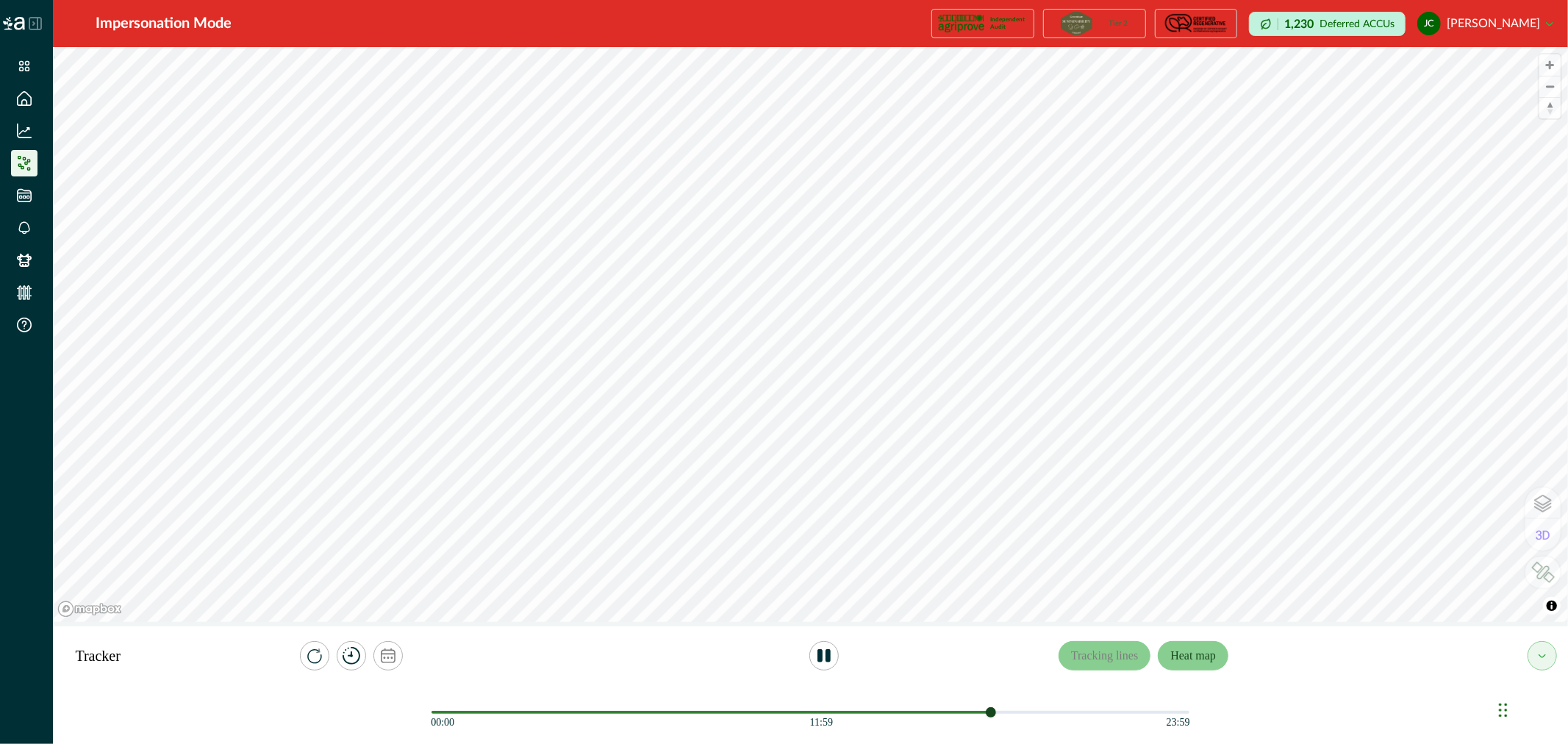
click at [1189, 657] on button "Heat map" at bounding box center [1193, 656] width 71 height 30
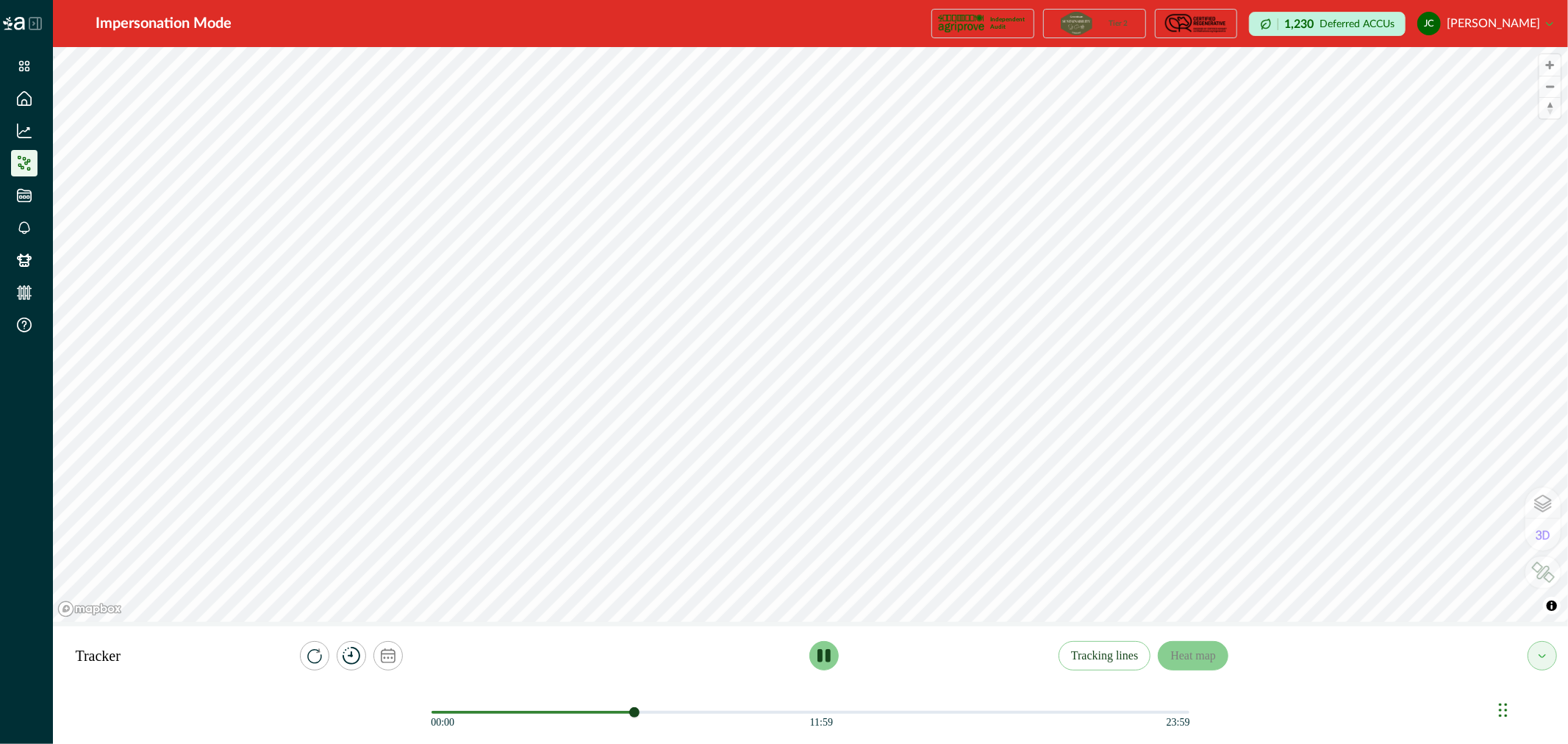
click at [812, 652] on button "play" at bounding box center [824, 656] width 30 height 30
click at [383, 656] on icon "calendar" at bounding box center [388, 656] width 15 height 15
click at [344, 592] on button "[DATE] – [DATE]" at bounding box center [385, 597] width 165 height 26
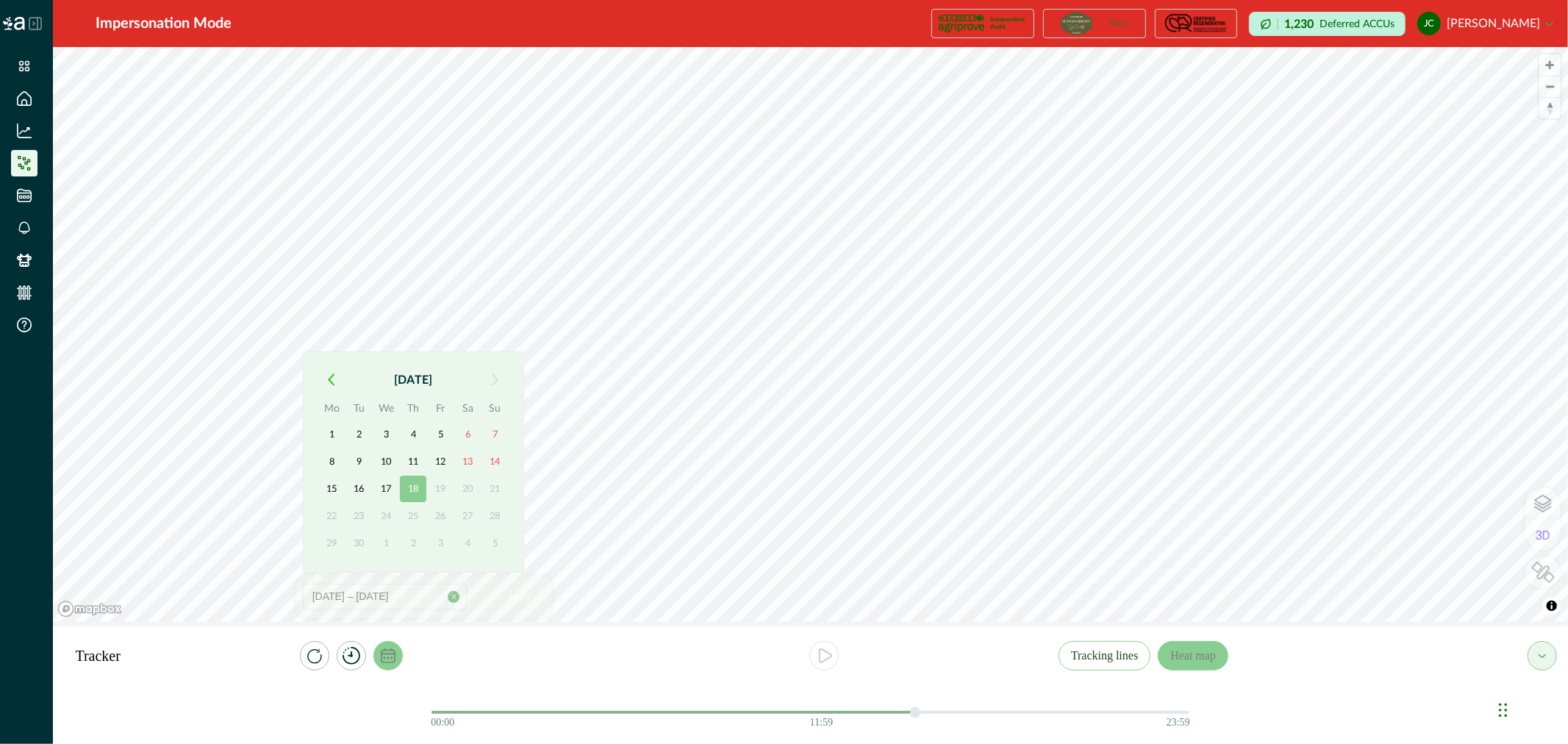
click at [336, 379] on button "button" at bounding box center [332, 380] width 26 height 26
click at [336, 379] on button "button" at bounding box center [332, 380] width 26 height 26
click at [336, 380] on th "Mo" at bounding box center [332, 384] width 27 height 21
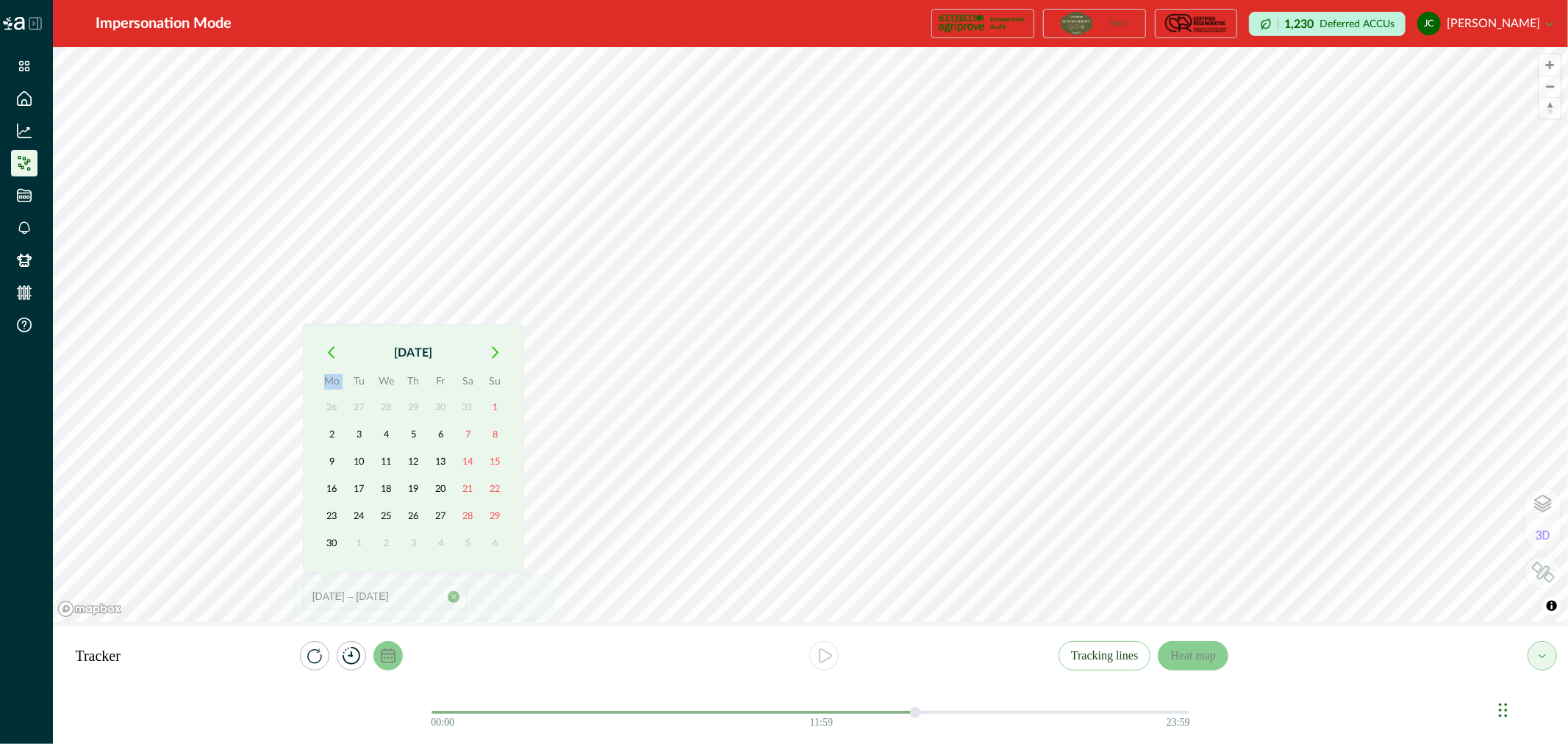
click at [335, 361] on button "button" at bounding box center [332, 353] width 26 height 26
click at [334, 377] on icon "button" at bounding box center [331, 379] width 7 height 12
click at [332, 359] on button "button" at bounding box center [332, 353] width 26 height 26
click at [335, 375] on button "button" at bounding box center [332, 380] width 26 height 26
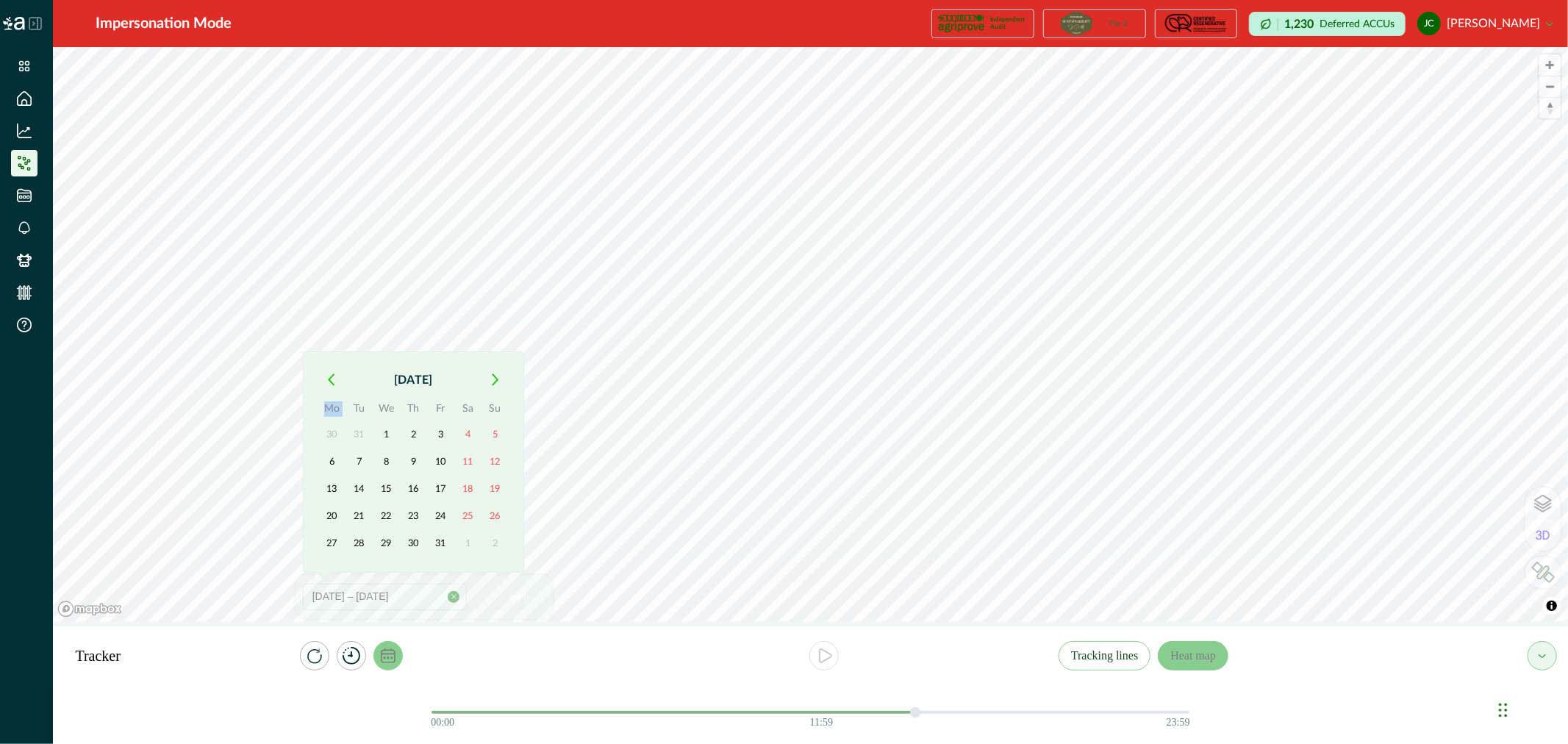
click at [335, 376] on button "button" at bounding box center [332, 380] width 26 height 26
click at [332, 431] on button "2" at bounding box center [332, 435] width 26 height 26
click at [502, 348] on button "button" at bounding box center [495, 353] width 26 height 26
click at [488, 381] on button "button" at bounding box center [495, 380] width 26 height 26
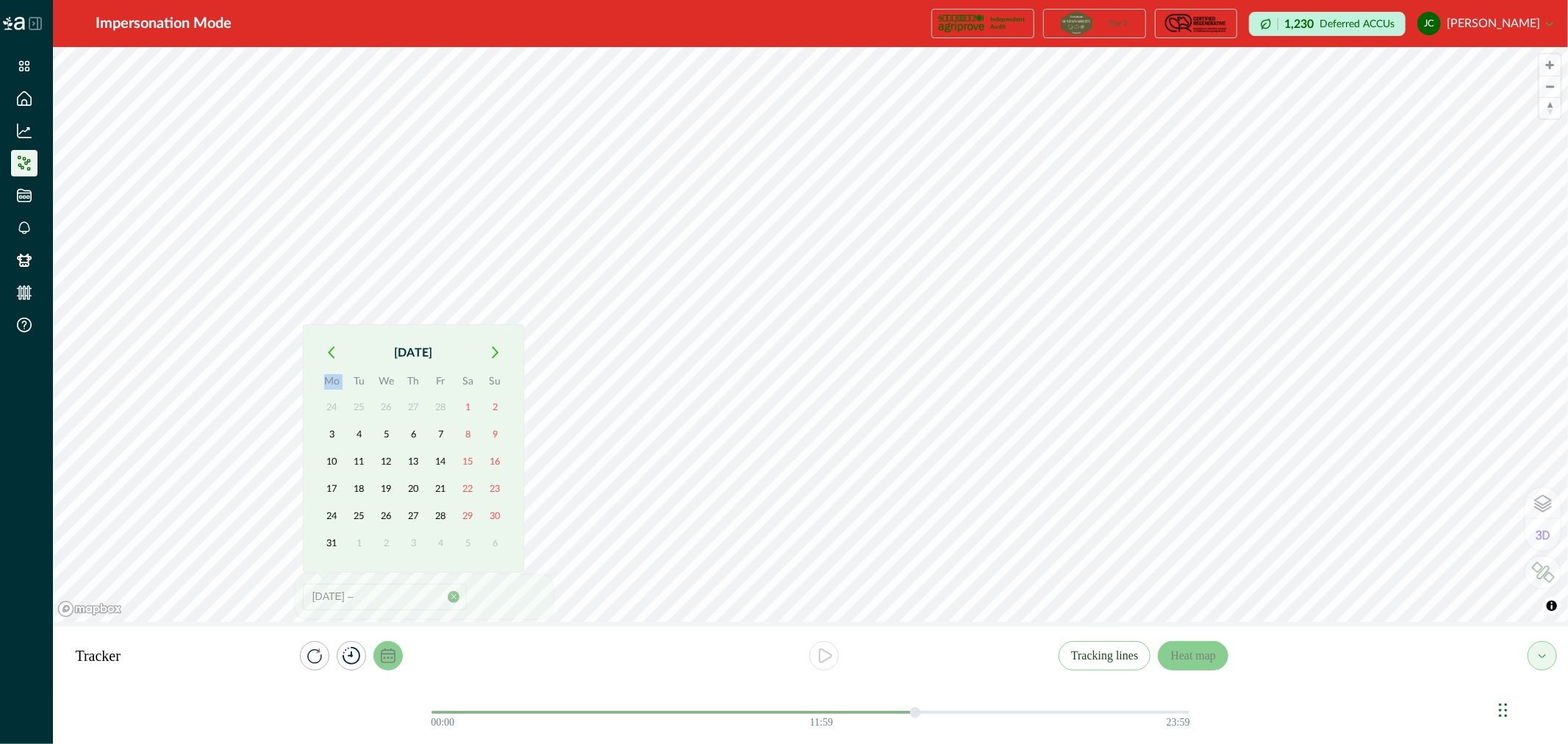
click at [488, 354] on button "button" at bounding box center [495, 353] width 26 height 26
click at [496, 375] on icon "button" at bounding box center [495, 379] width 7 height 12
click at [496, 376] on icon "button" at bounding box center [495, 379] width 7 height 12
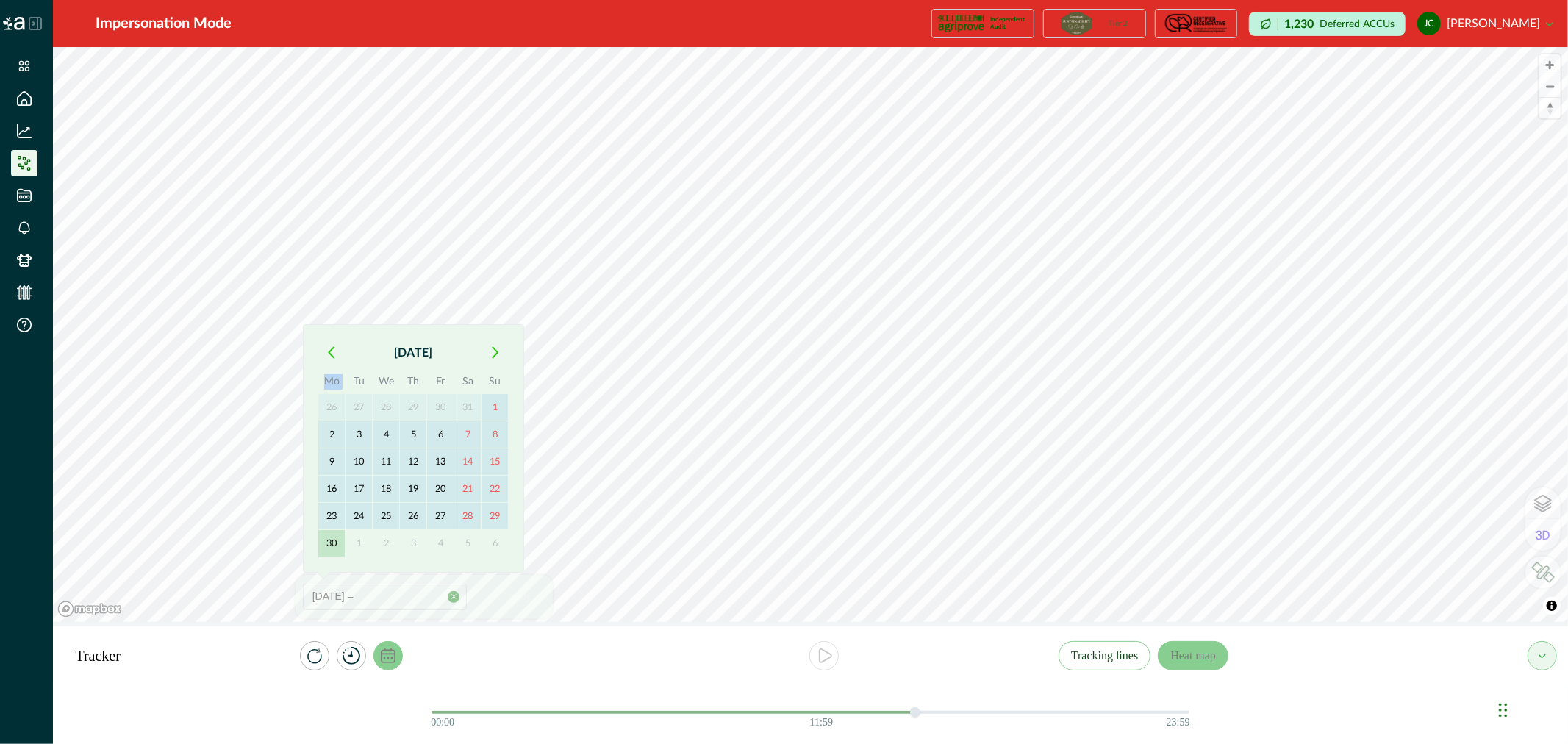
click at [336, 534] on button "30" at bounding box center [332, 543] width 26 height 26
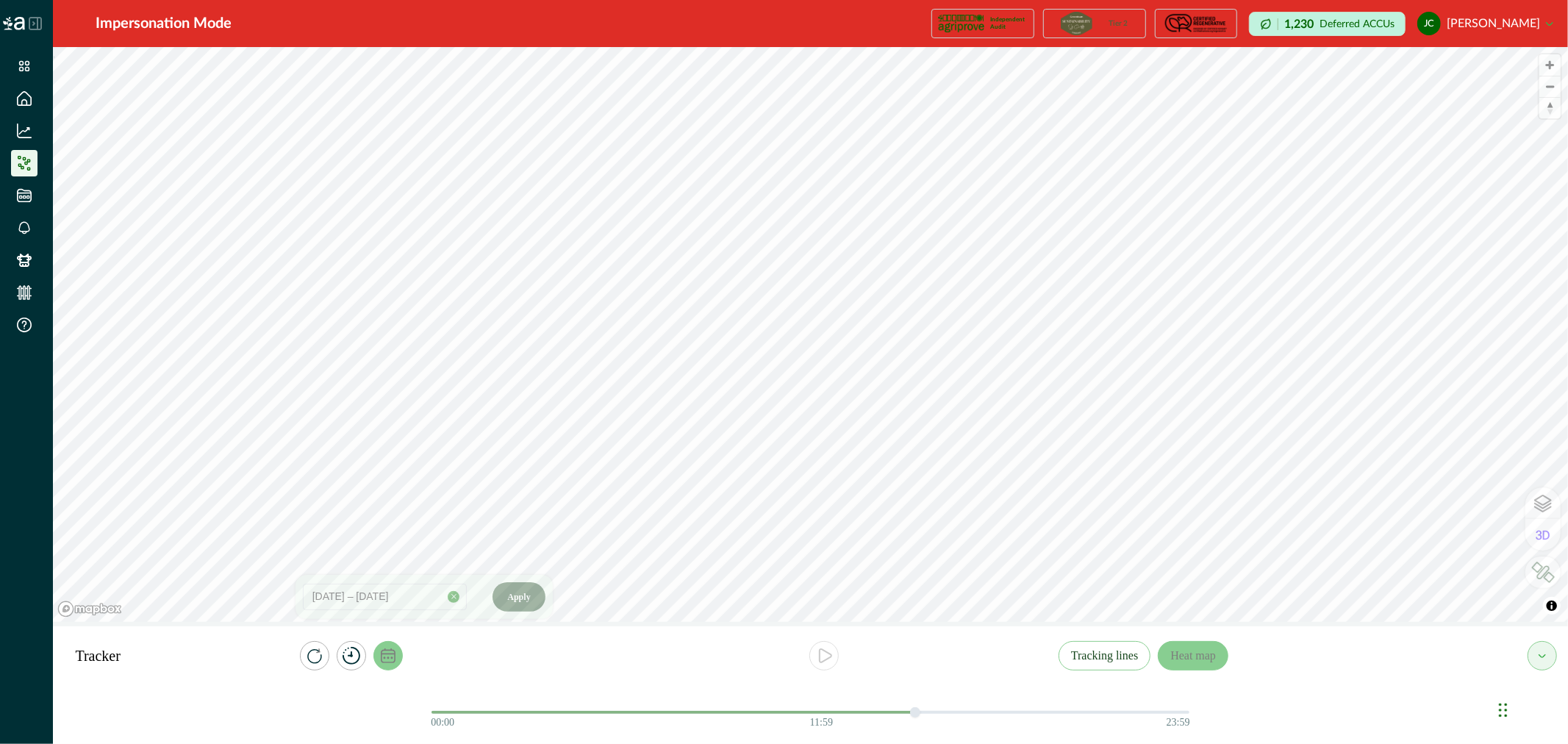
click at [504, 603] on button "Apply" at bounding box center [518, 598] width 52 height 30
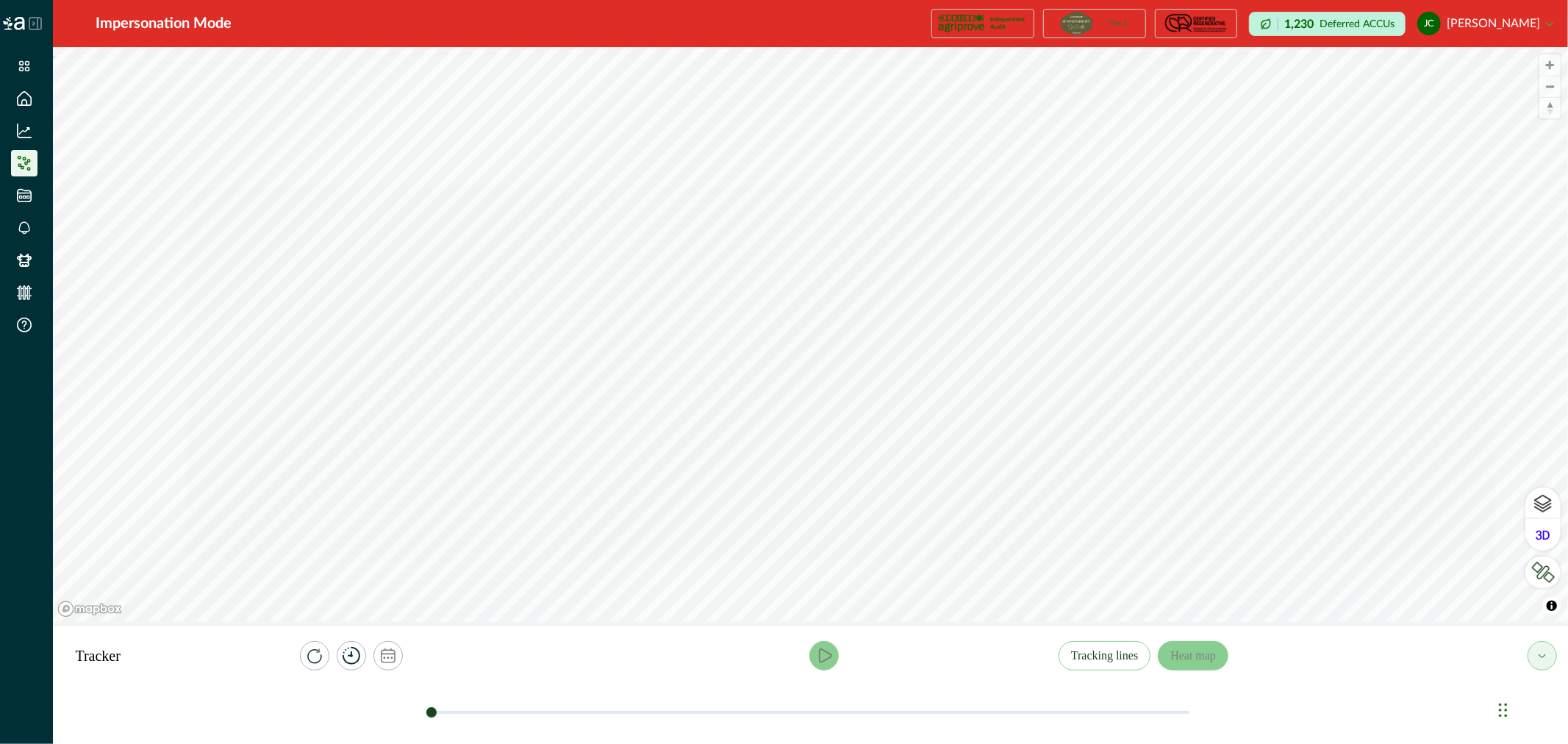
click at [826, 659] on icon "play" at bounding box center [825, 656] width 12 height 13
click at [350, 655] on icon "timer" at bounding box center [350, 655] width 17 height 17
click at [370, 596] on button "10s" at bounding box center [376, 602] width 44 height 30
click at [827, 659] on icon "play" at bounding box center [825, 656] width 12 height 13
click at [359, 656] on icon "timer" at bounding box center [350, 655] width 17 height 17
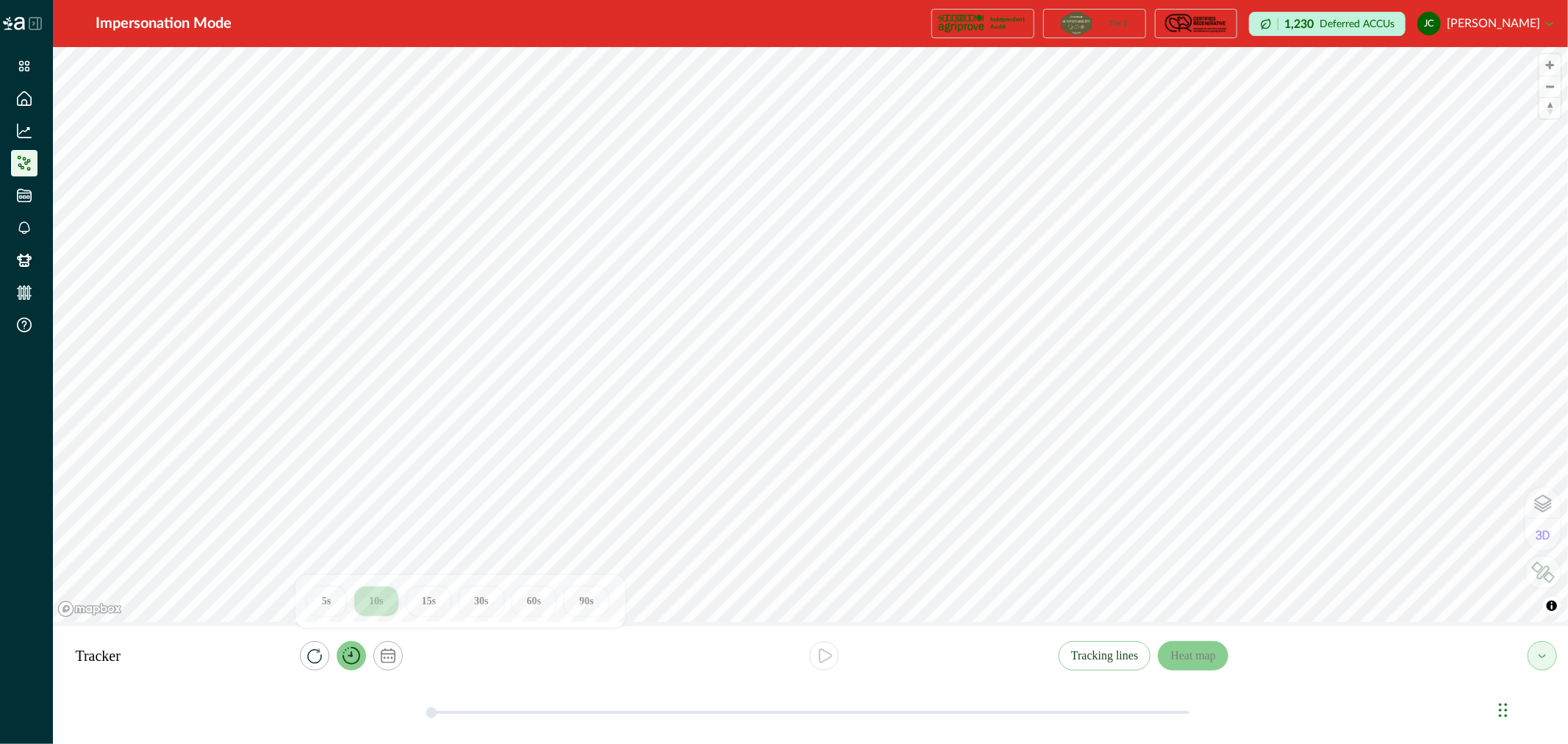
click at [346, 653] on icon "timer" at bounding box center [350, 655] width 17 height 17
click at [347, 653] on icon "timer" at bounding box center [350, 655] width 17 height 17
click at [329, 604] on button "5s" at bounding box center [326, 602] width 38 height 30
click at [835, 653] on button "play" at bounding box center [824, 656] width 30 height 30
